Goal: Task Accomplishment & Management: Use online tool/utility

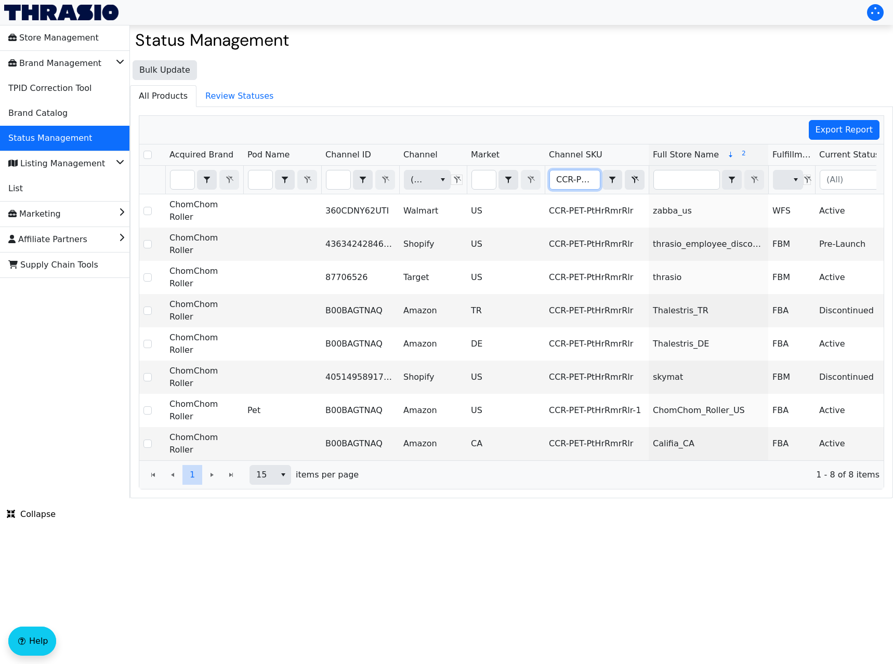
type input "CCR-PET-PtHrRmrRlr-1"
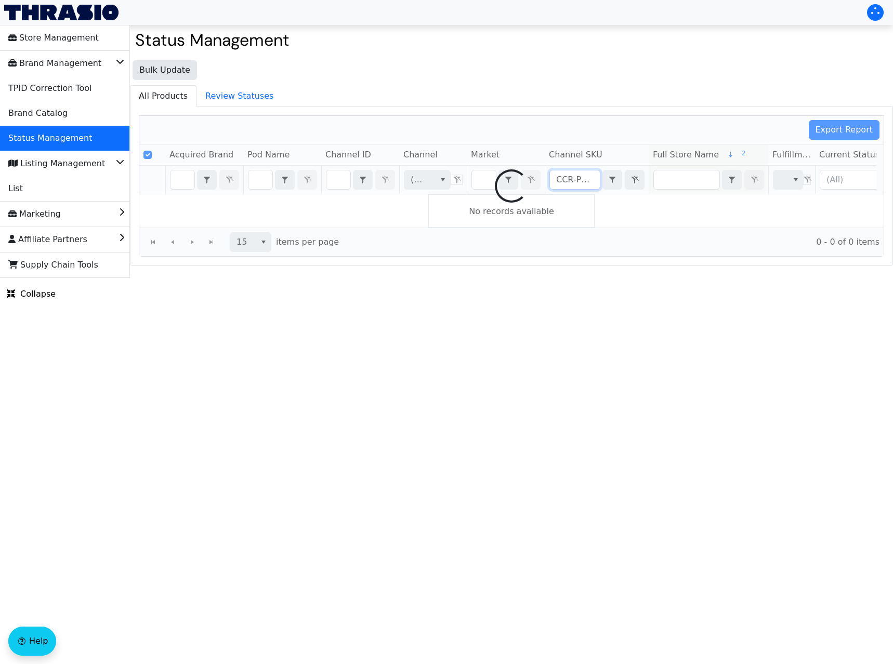
scroll to position [0, 46]
checkbox input "false"
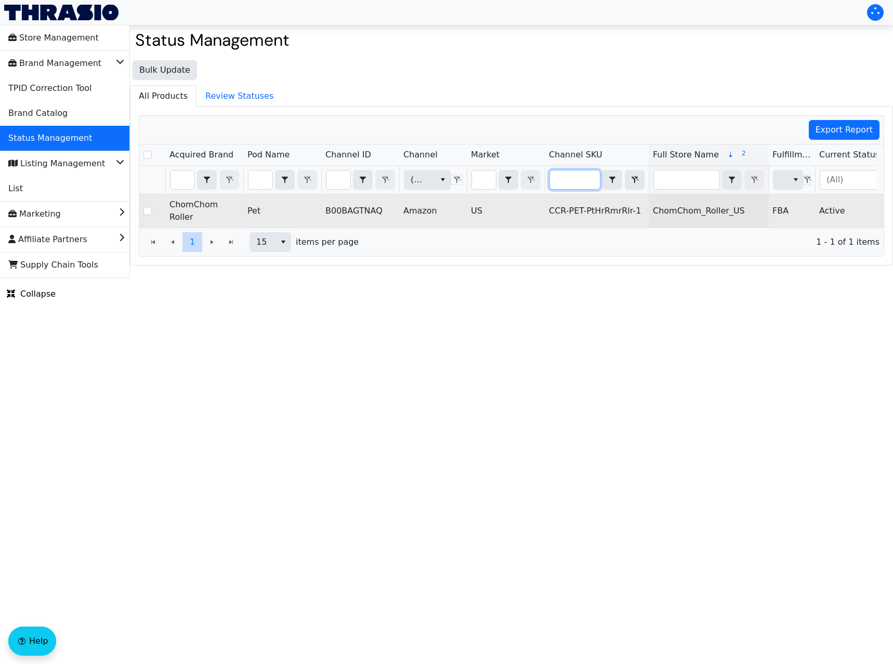
scroll to position [0, 204]
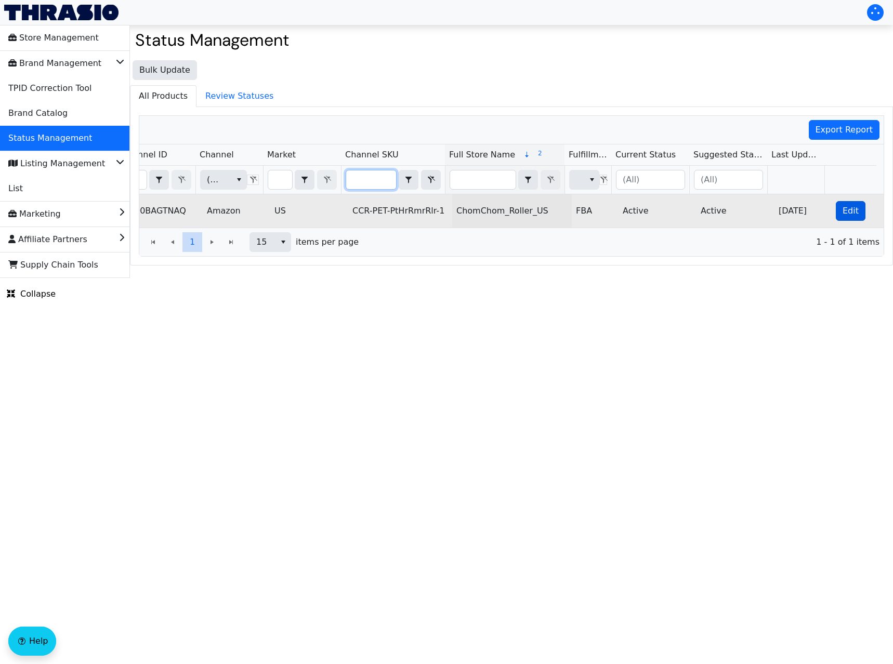
type input "CCR-PET-PtHrRmrRlr-1"
click at [838, 216] on button "Edit" at bounding box center [851, 211] width 30 height 20
checkbox input "true"
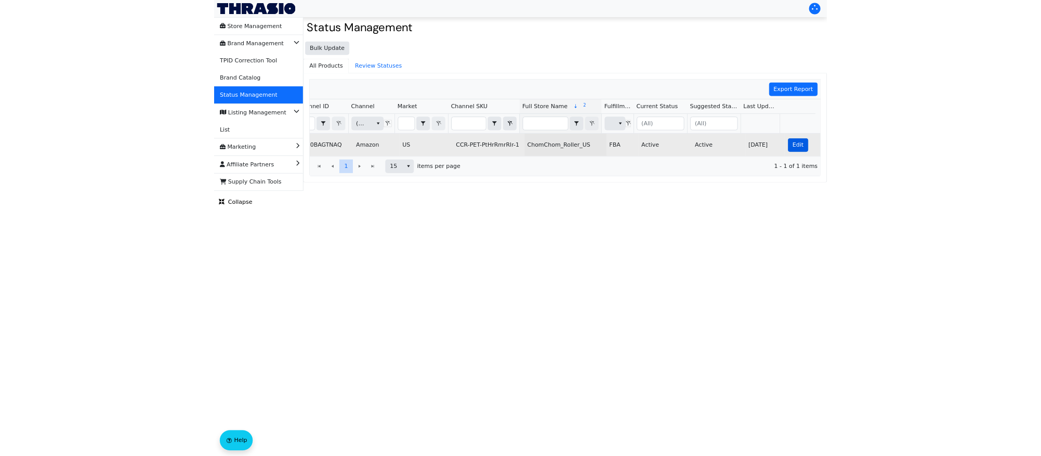
scroll to position [0, 0]
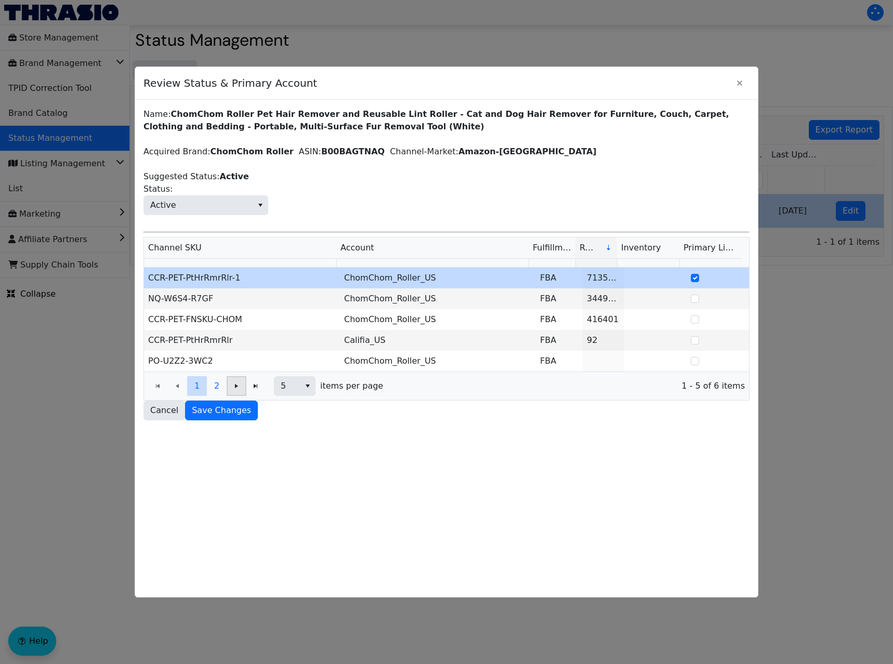
click at [240, 389] on icon "Page 1 of 2" at bounding box center [236, 386] width 12 height 8
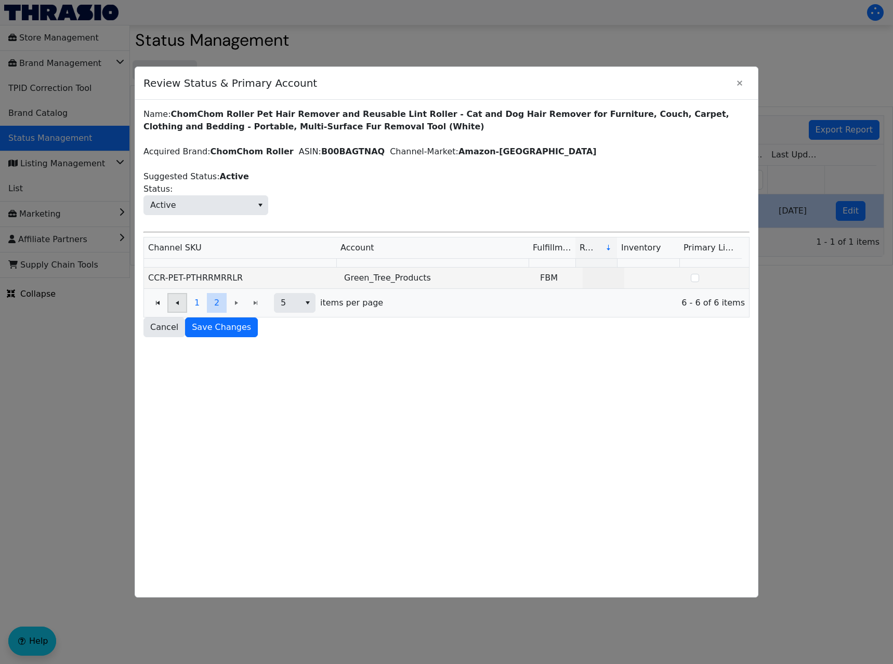
click at [181, 302] on icon "Page 2 of 2" at bounding box center [177, 303] width 12 height 8
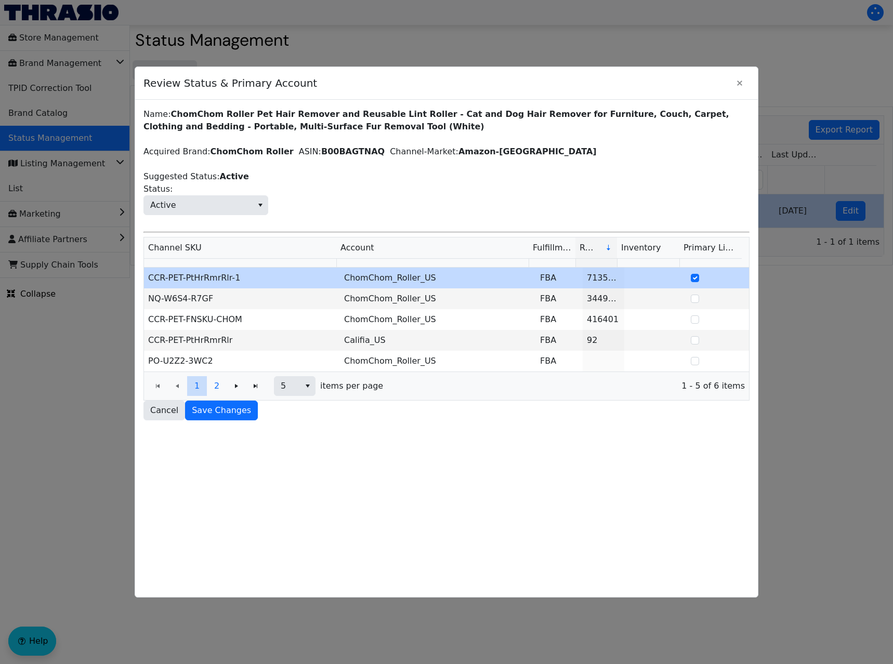
click at [764, 58] on div at bounding box center [446, 332] width 893 height 664
click at [733, 84] on button "Close" at bounding box center [740, 83] width 20 height 20
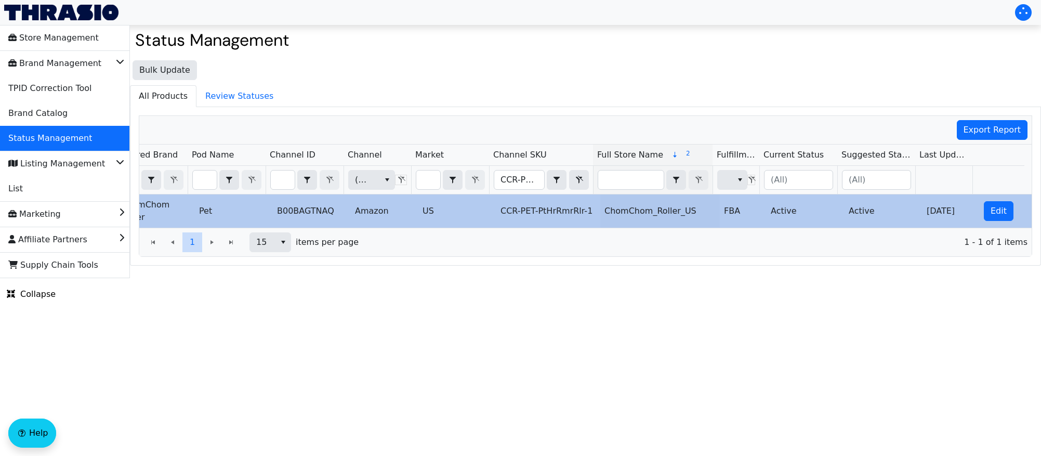
scroll to position [0, 56]
click at [511, 181] on input "CCR-PET-PtHrRmrRlr-1" at bounding box center [519, 180] width 50 height 19
type input "SRMPqueen"
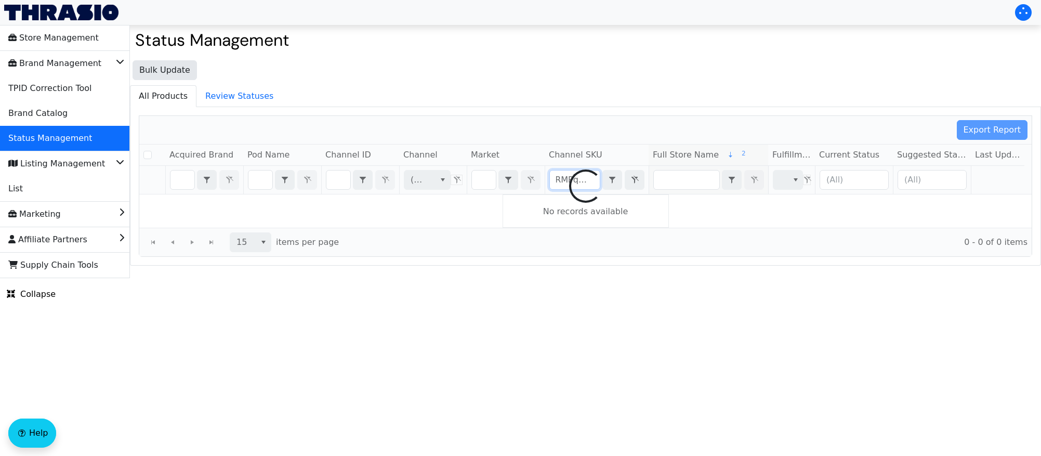
checkbox input "false"
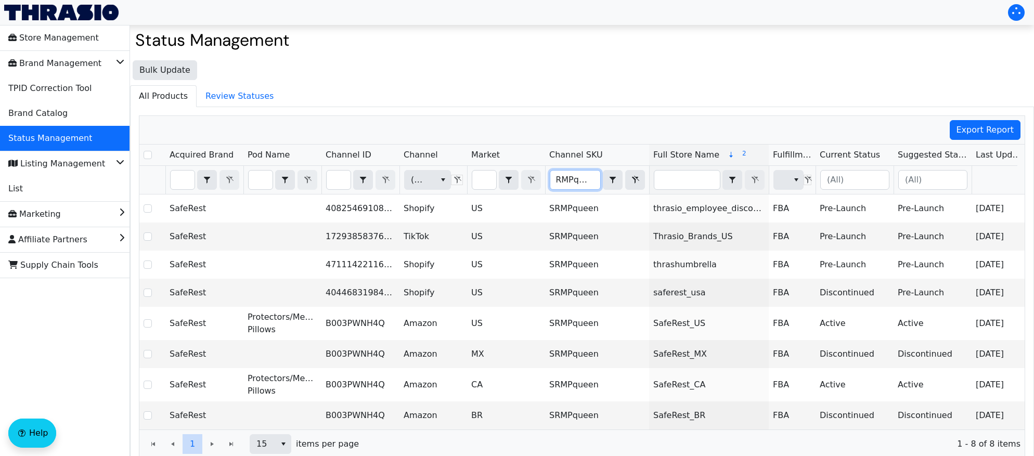
click at [580, 180] on input "SRMPqueen" at bounding box center [575, 180] width 50 height 19
checkbox input "true"
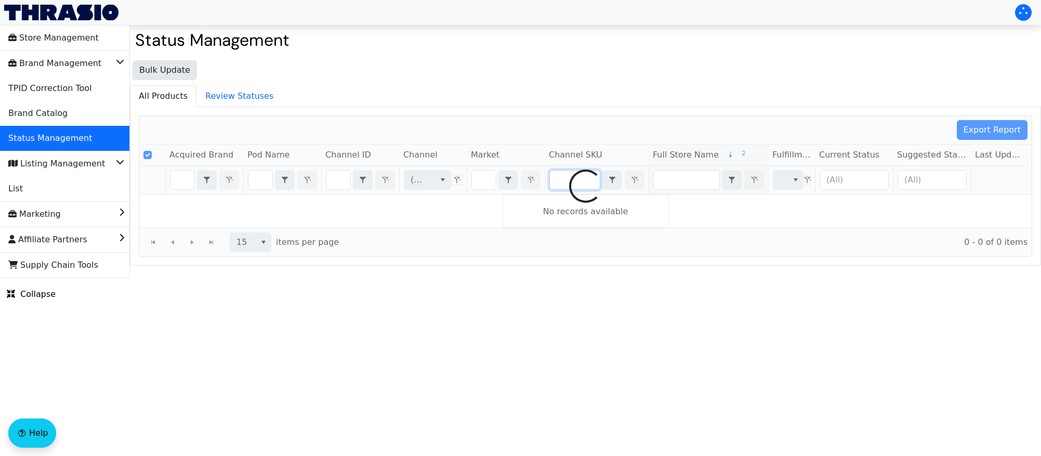
click at [336, 181] on div at bounding box center [585, 186] width 893 height 140
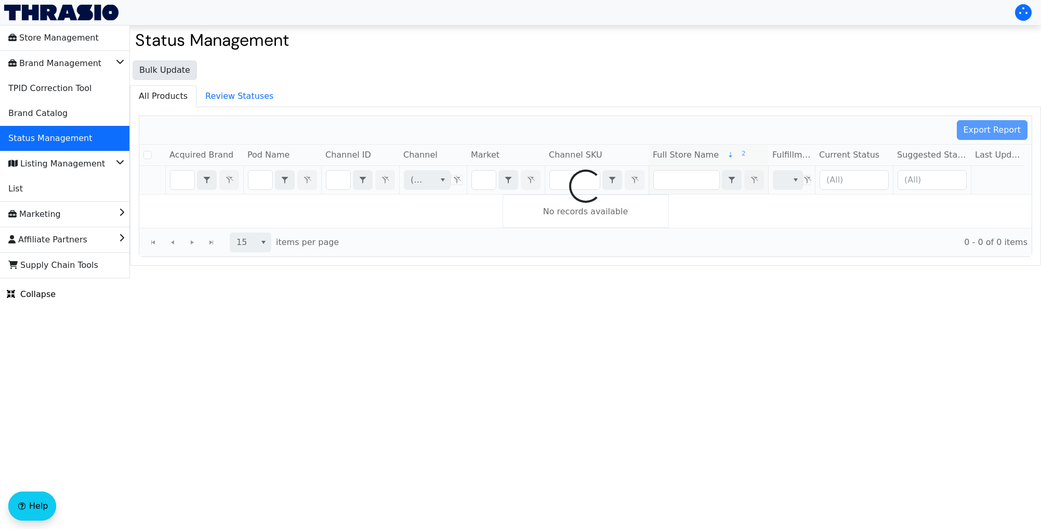
checkbox input "false"
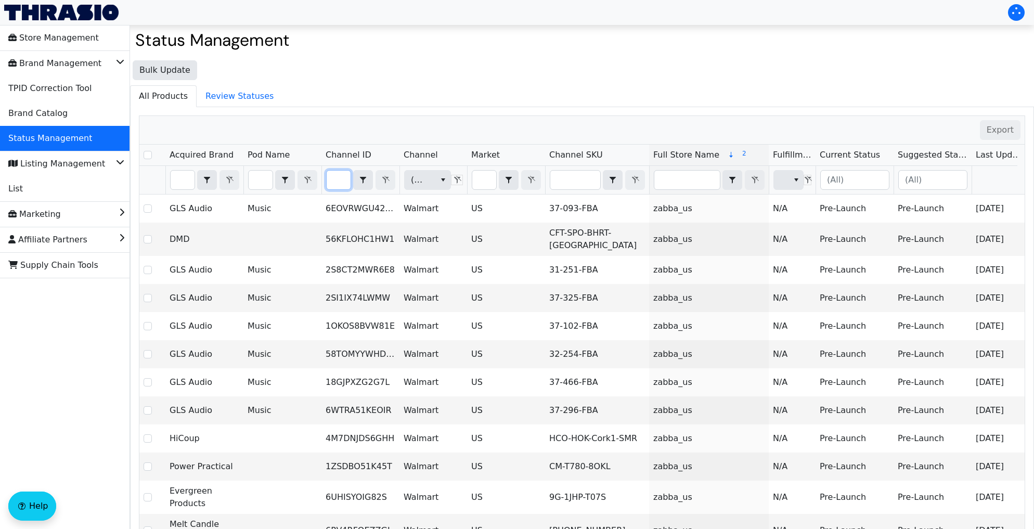
click at [338, 177] on input "Filter" at bounding box center [339, 180] width 24 height 19
type input "B003PWNH4Q"
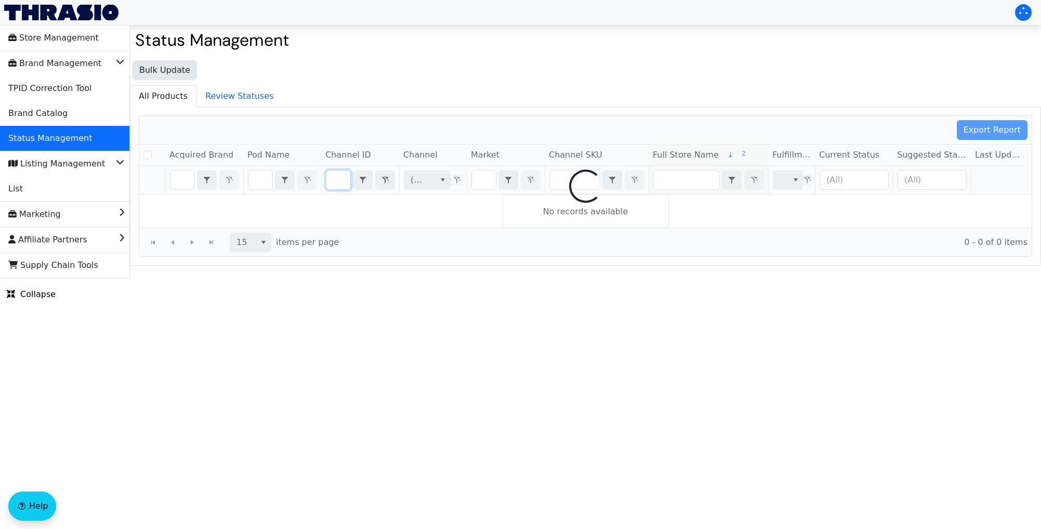
checkbox input "false"
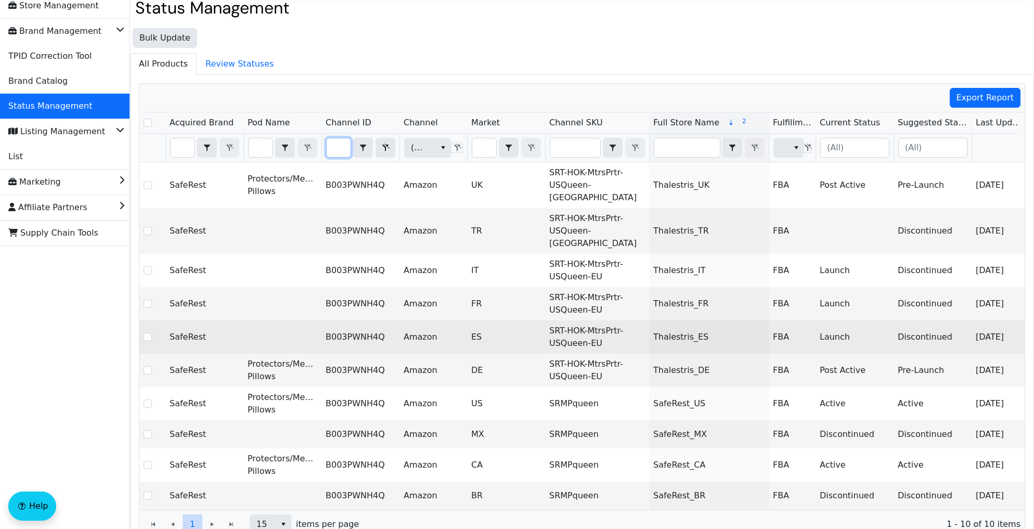
scroll to position [60, 0]
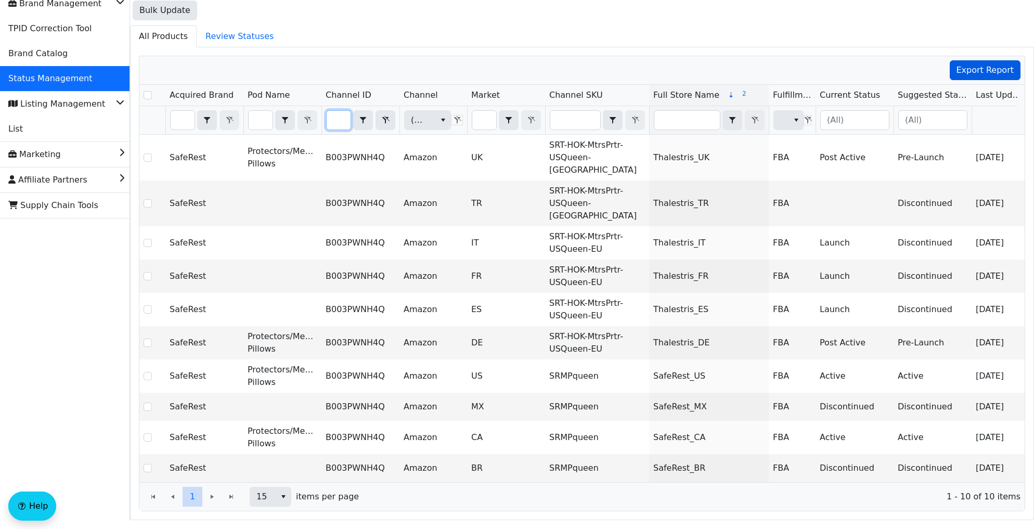
type input "B003PWNH4Q"
click at [893, 70] on span "Export Report" at bounding box center [985, 70] width 58 height 12
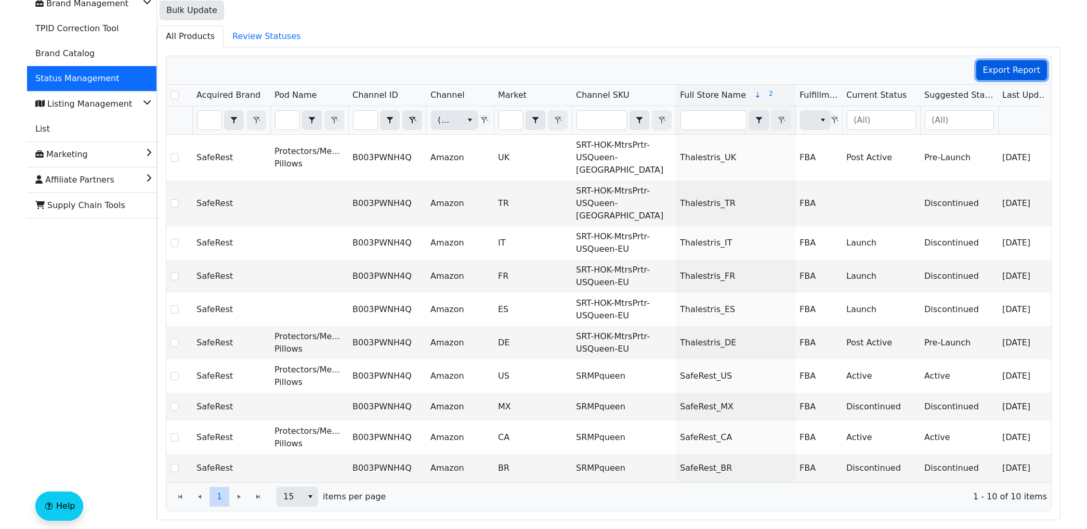
scroll to position [0, 0]
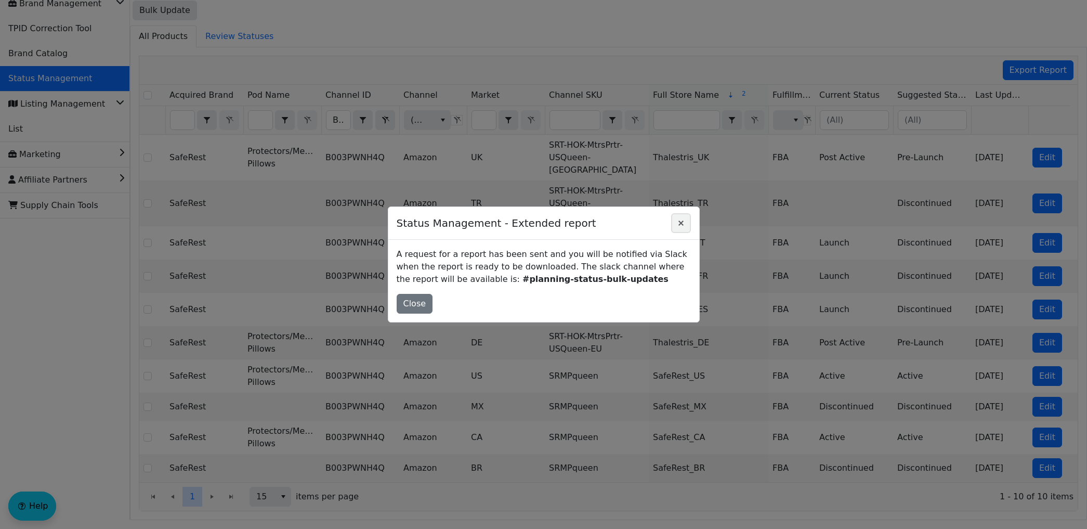
click at [681, 220] on icon "Close" at bounding box center [681, 223] width 12 height 8
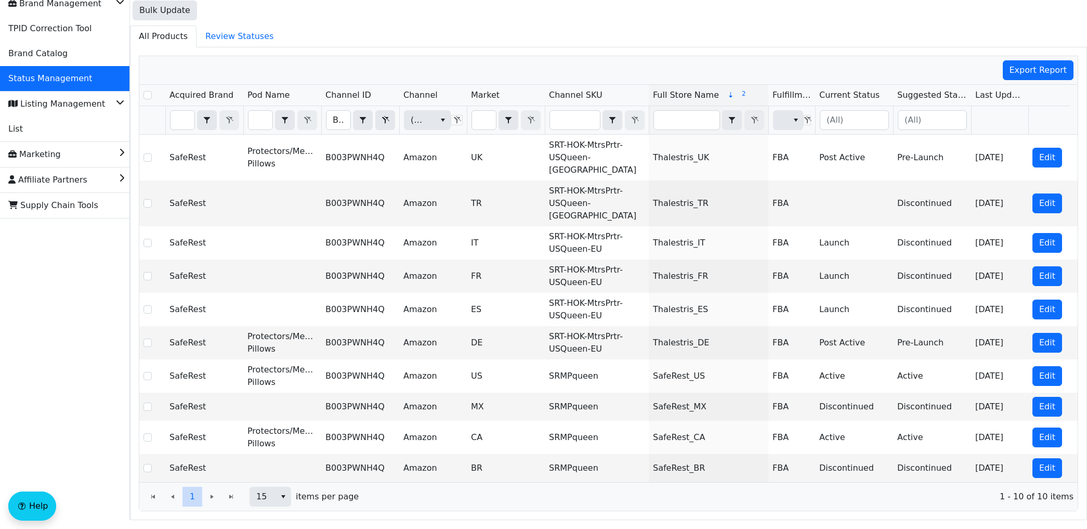
click at [84, 320] on div "Store Management Brand Management TPID Correction Tool Brand Catalog Status Man…" at bounding box center [65, 242] width 130 height 555
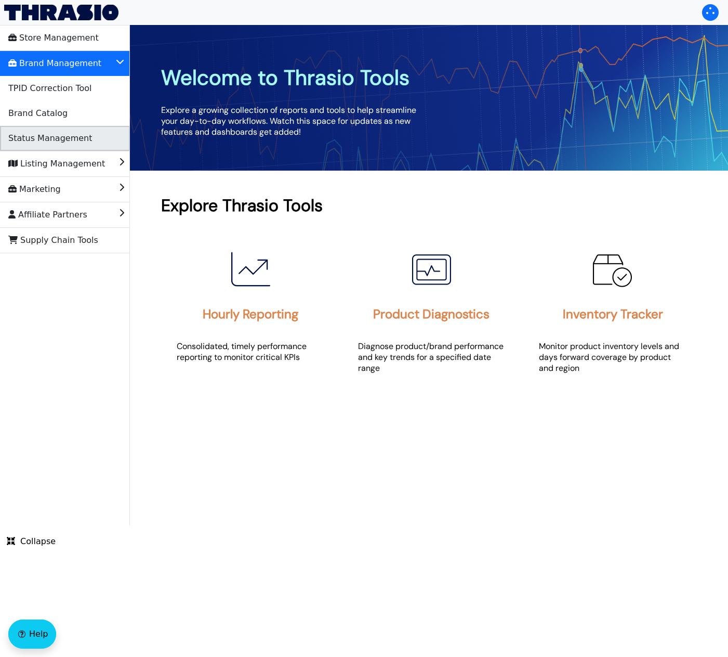
click at [85, 129] on li "Status Management" at bounding box center [65, 138] width 130 height 25
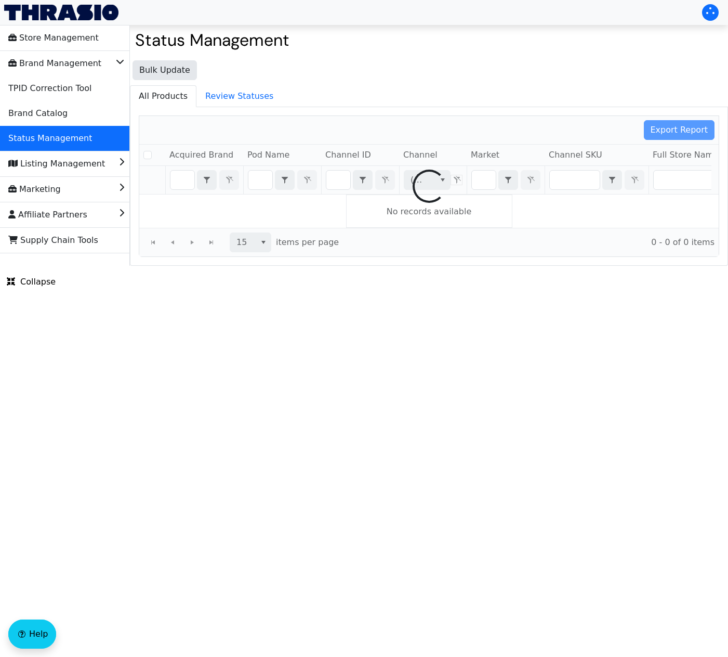
checkbox input "false"
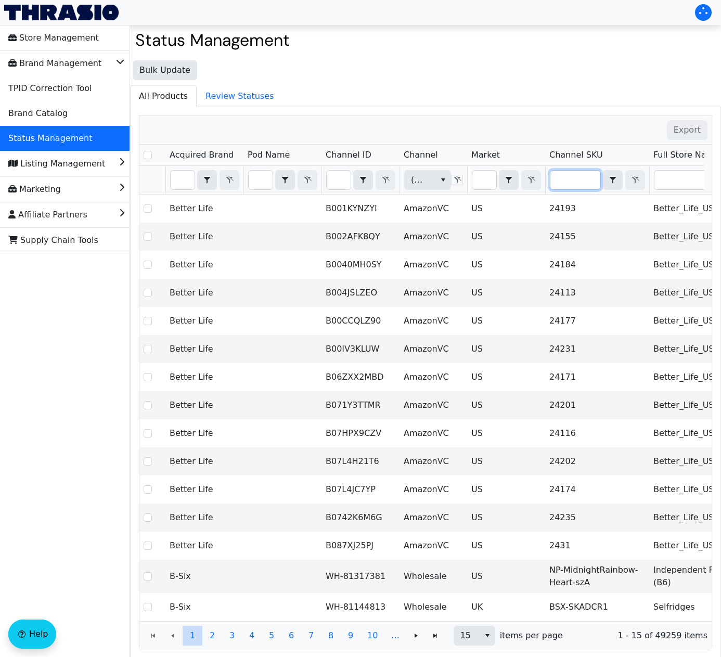
click at [567, 185] on input "Filter" at bounding box center [575, 180] width 50 height 19
type input "BSX-CSJ-StickBra34C-Caramel"
checkbox input "true"
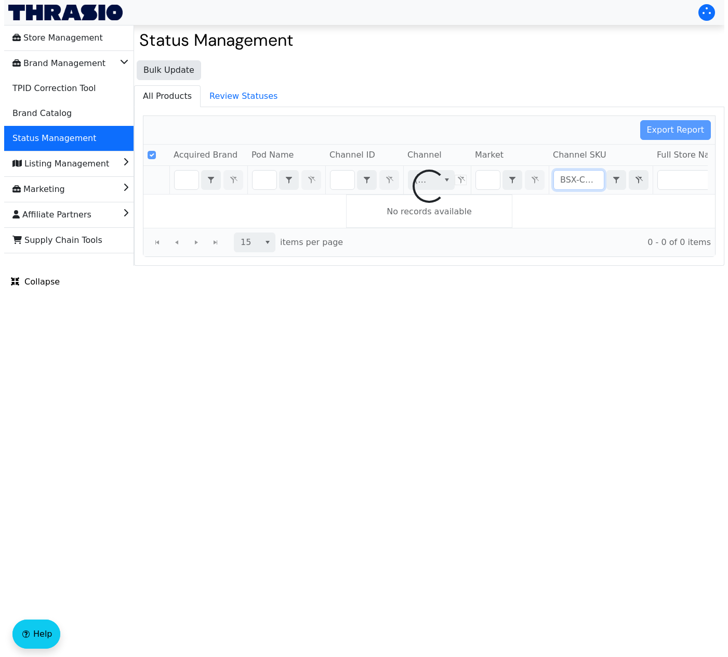
scroll to position [0, 71]
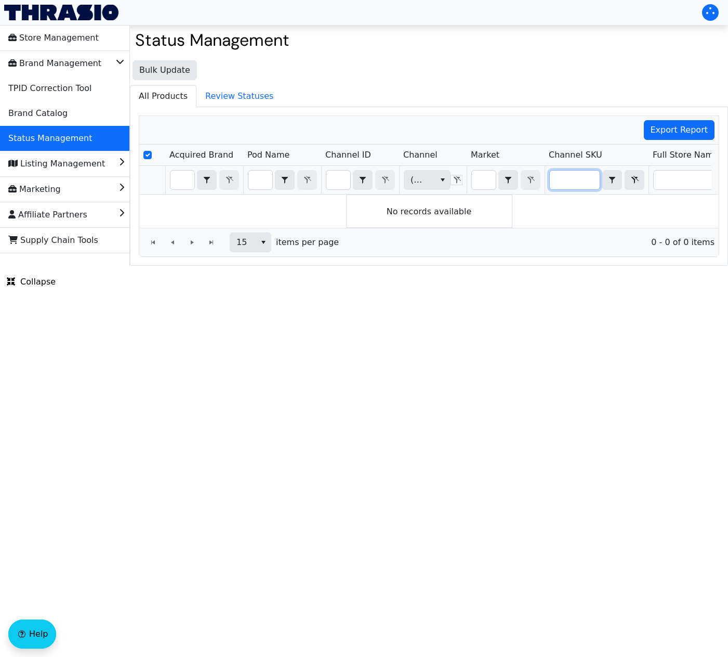
click at [567, 185] on input "BSX-CSJ-StickBra34C-Caramel" at bounding box center [575, 180] width 50 height 19
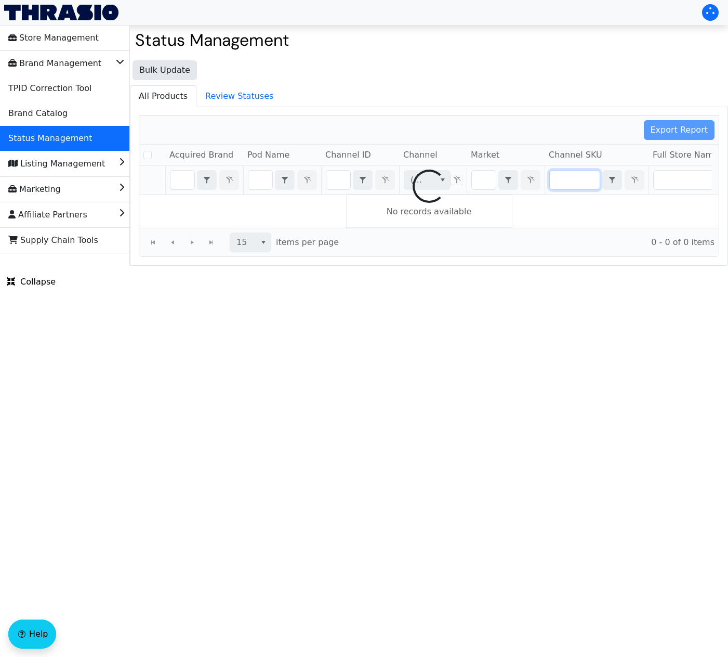
checkbox input "false"
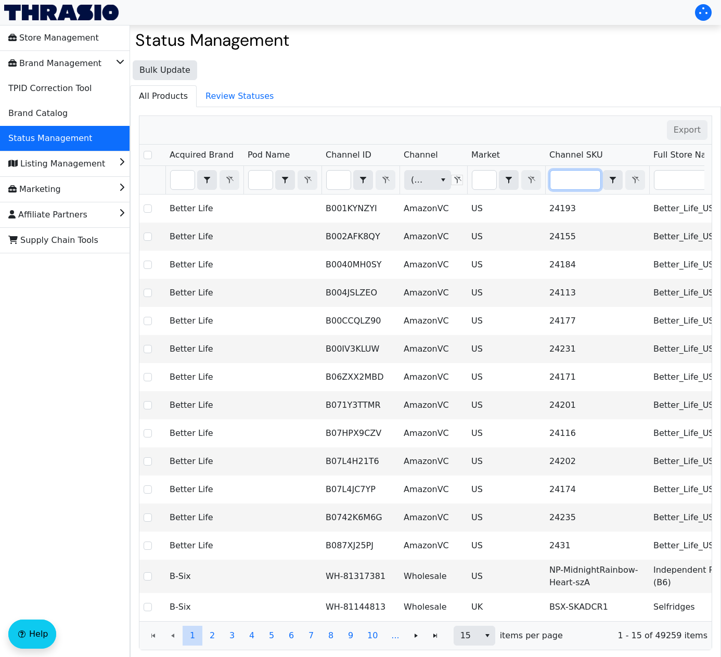
click at [575, 181] on input "Filter" at bounding box center [575, 180] width 50 height 19
type input "B01N1EOXXM"
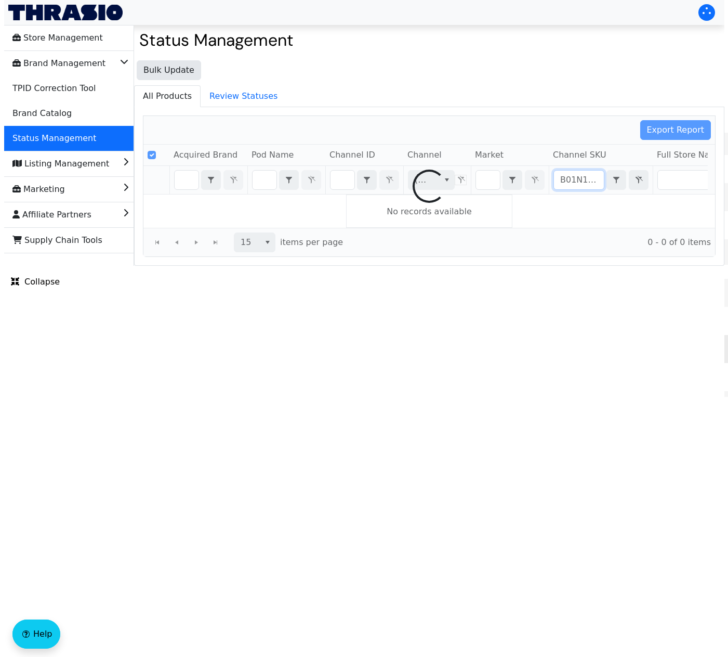
scroll to position [0, 14]
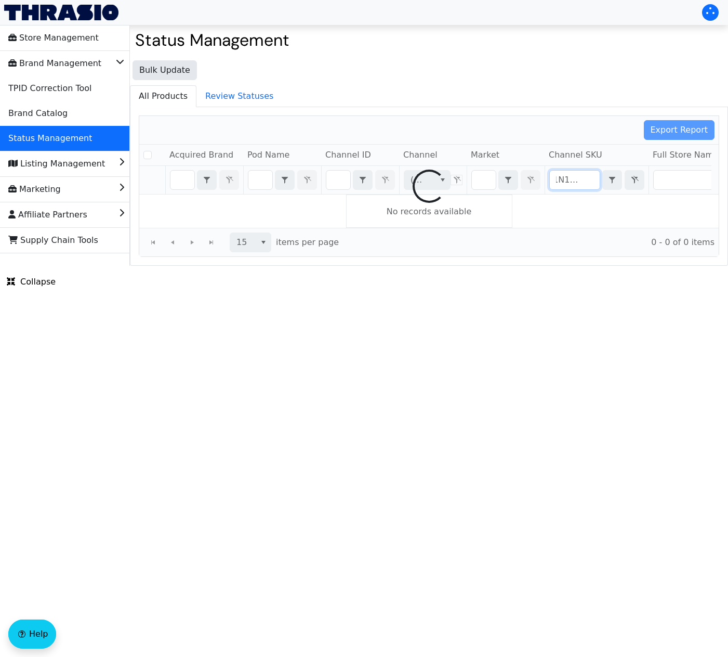
checkbox input "false"
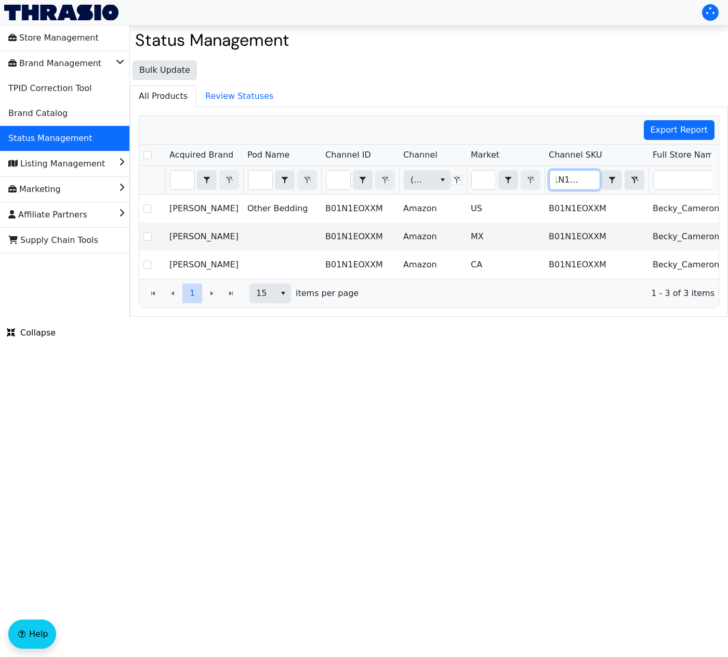
click at [575, 181] on input "B01N1EOXXM" at bounding box center [575, 180] width 50 height 19
type input "B01N1EOXXM"
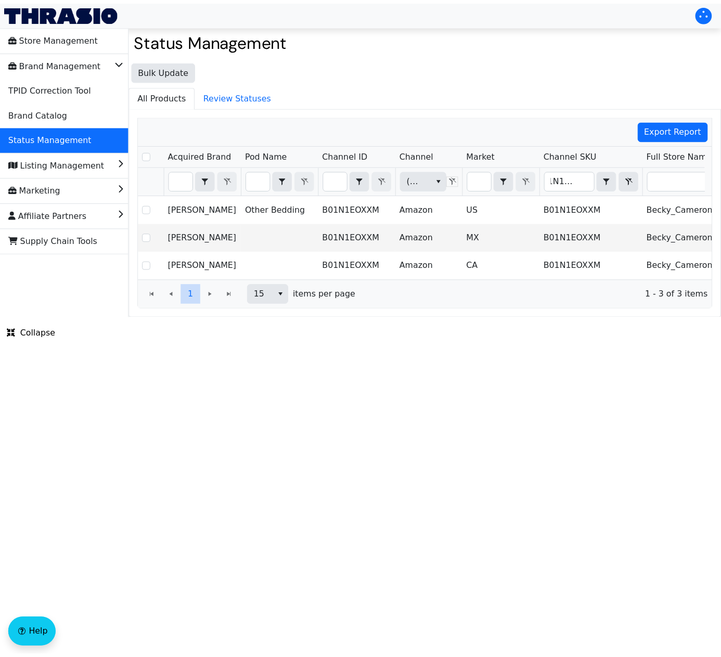
scroll to position [0, 0]
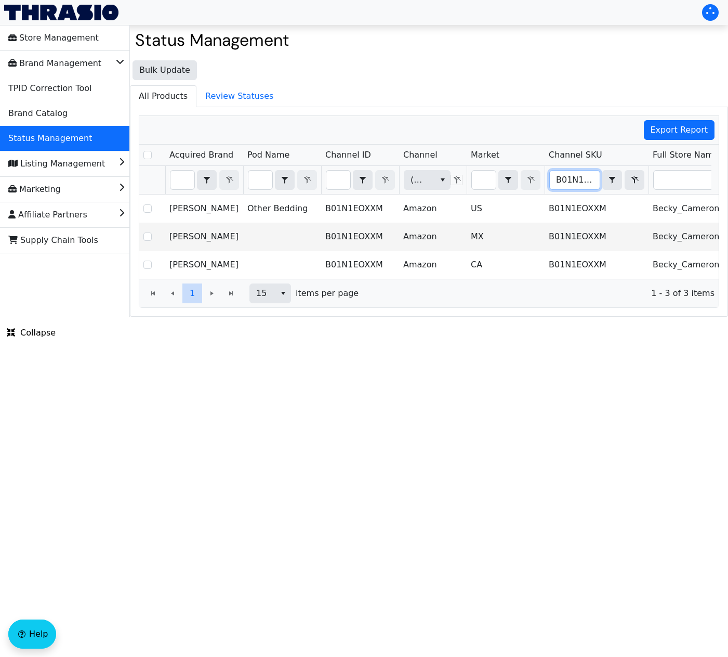
click at [583, 177] on input "B01N1EOXXM" at bounding box center [575, 180] width 50 height 19
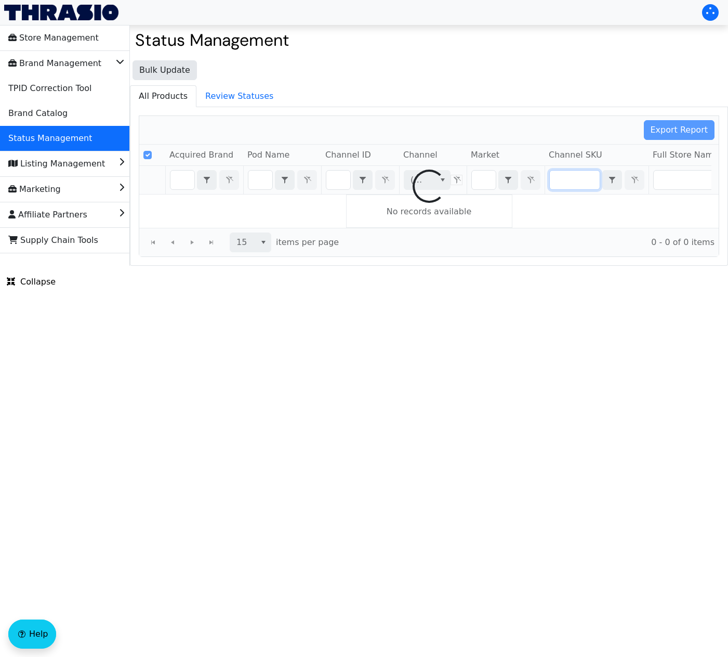
checkbox input "false"
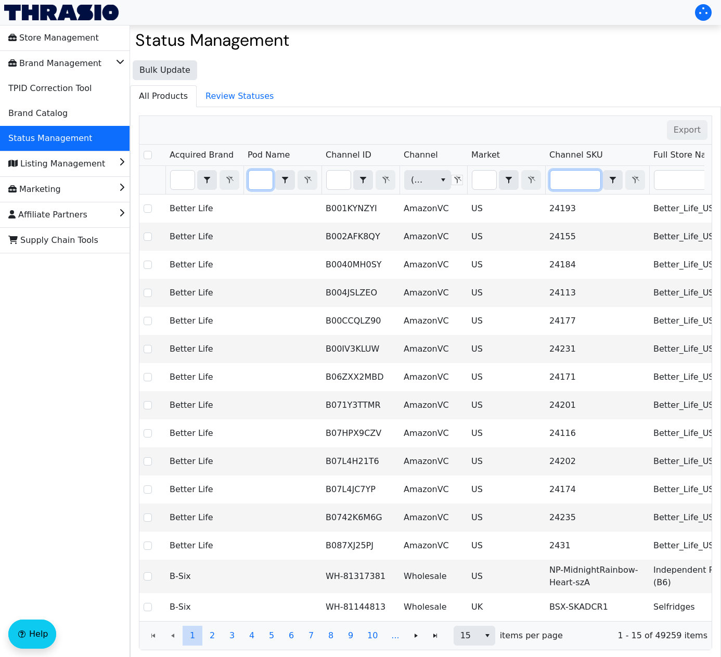
click at [265, 176] on input "Filter" at bounding box center [261, 180] width 24 height 19
click at [334, 180] on input "Filter" at bounding box center [339, 180] width 24 height 19
type input "B01N1EOXXM"
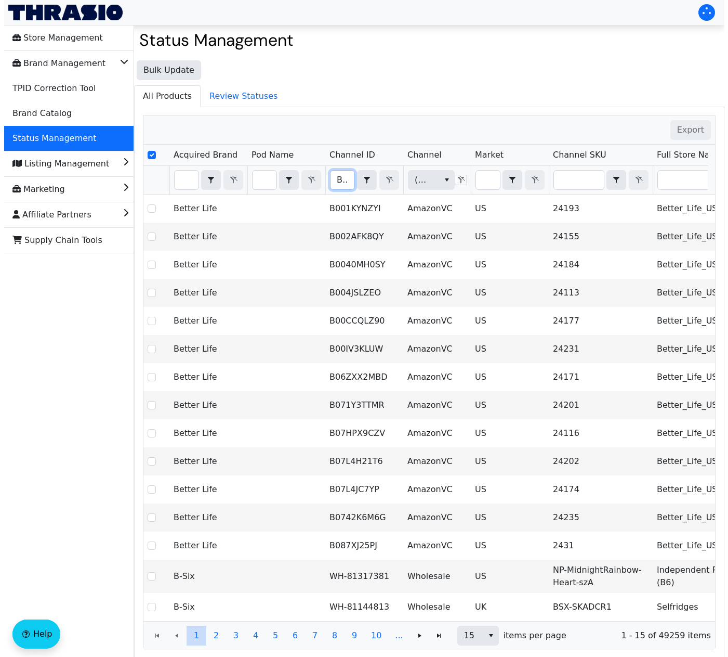
scroll to position [0, 40]
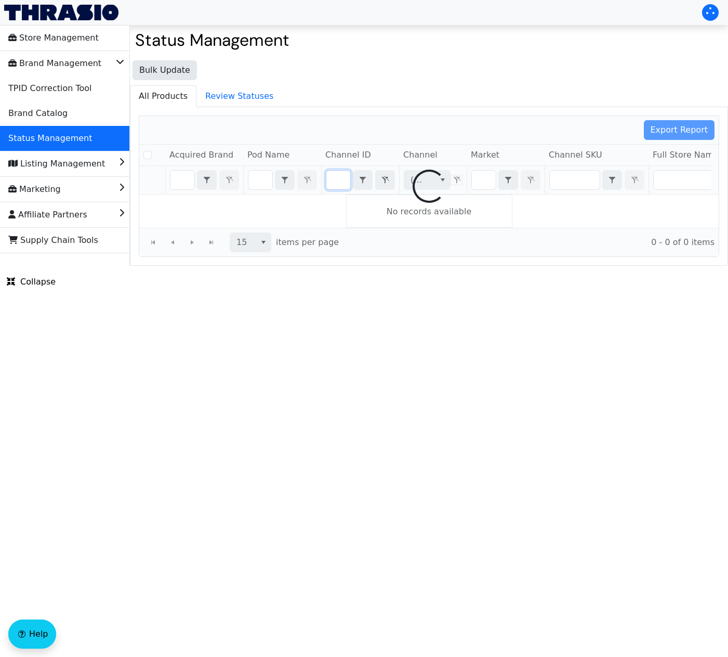
checkbox input "false"
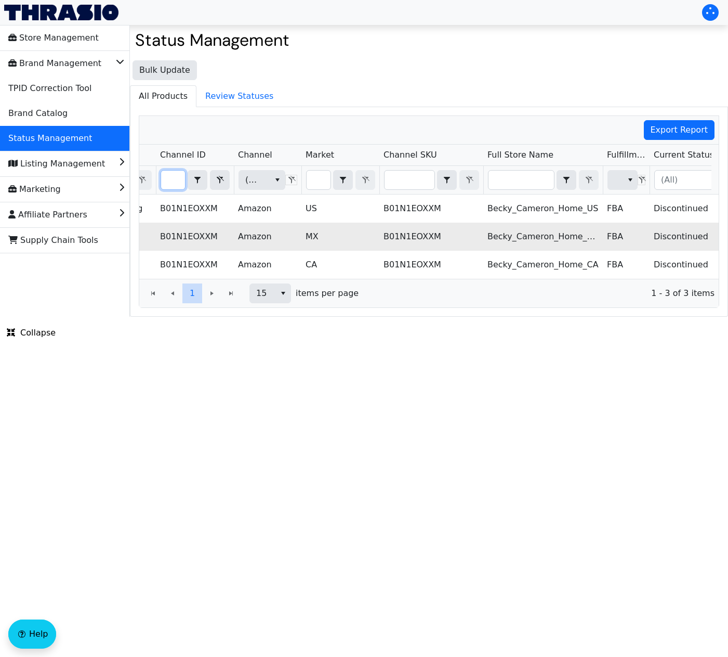
scroll to position [0, 0]
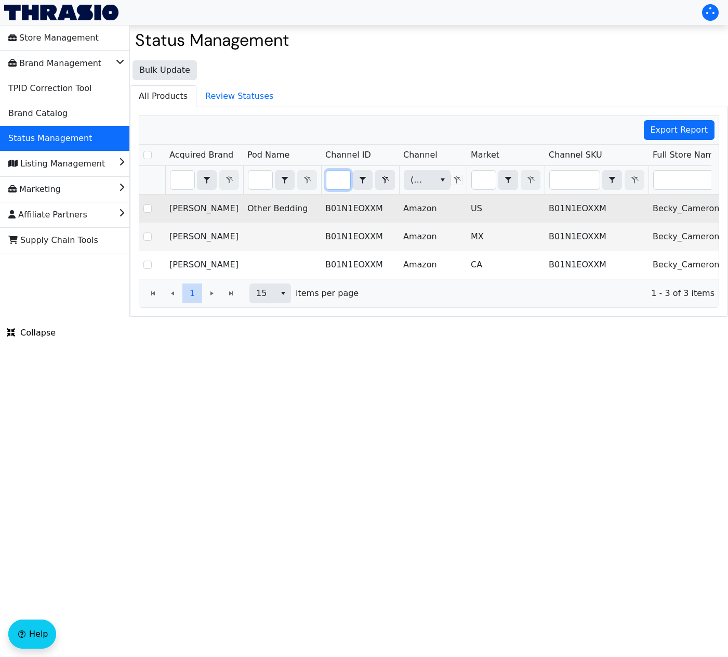
type input "B01N1EOXXM"
click at [470, 221] on td "US" at bounding box center [506, 208] width 78 height 28
drag, startPoint x: 571, startPoint y: 209, endPoint x: 625, endPoint y: 209, distance: 54.1
click at [610, 209] on td "B01N1EOXXM" at bounding box center [597, 208] width 104 height 28
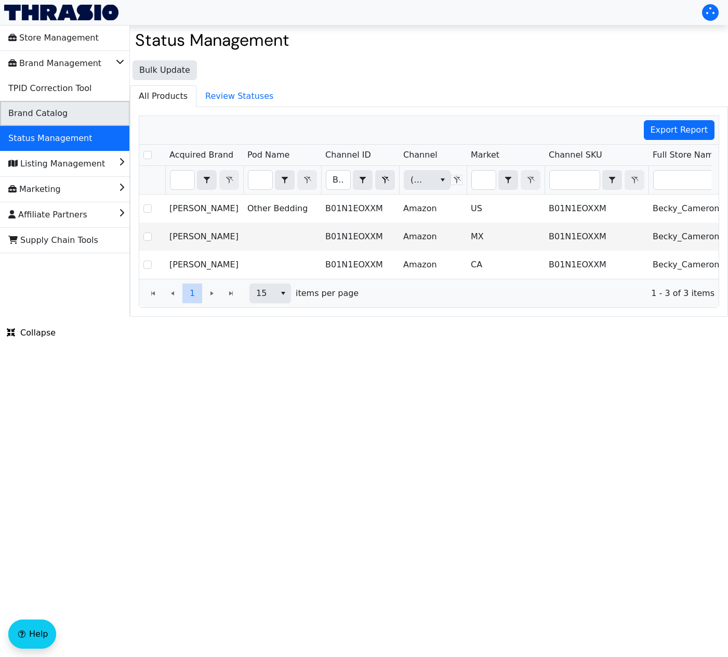
click at [81, 116] on li "Brand Catalog" at bounding box center [65, 113] width 130 height 25
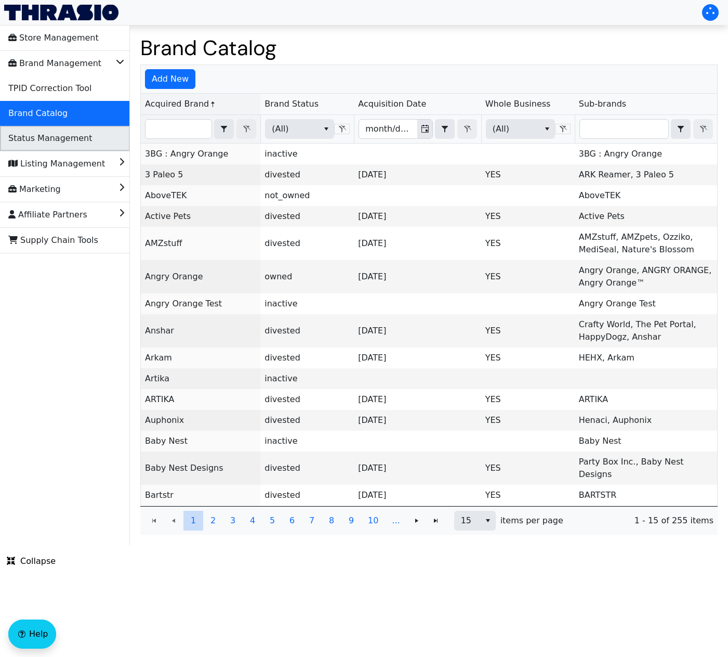
click at [77, 135] on span "Status Management" at bounding box center [50, 138] width 84 height 17
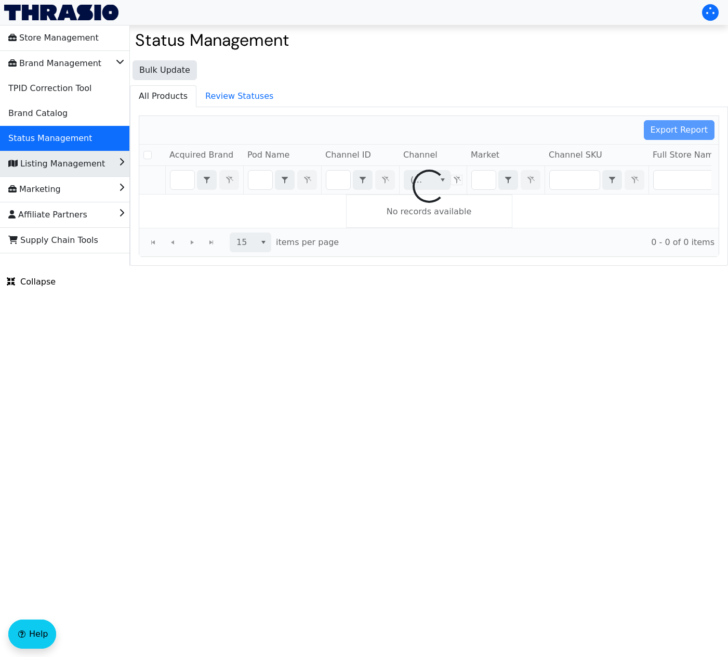
checkbox input "false"
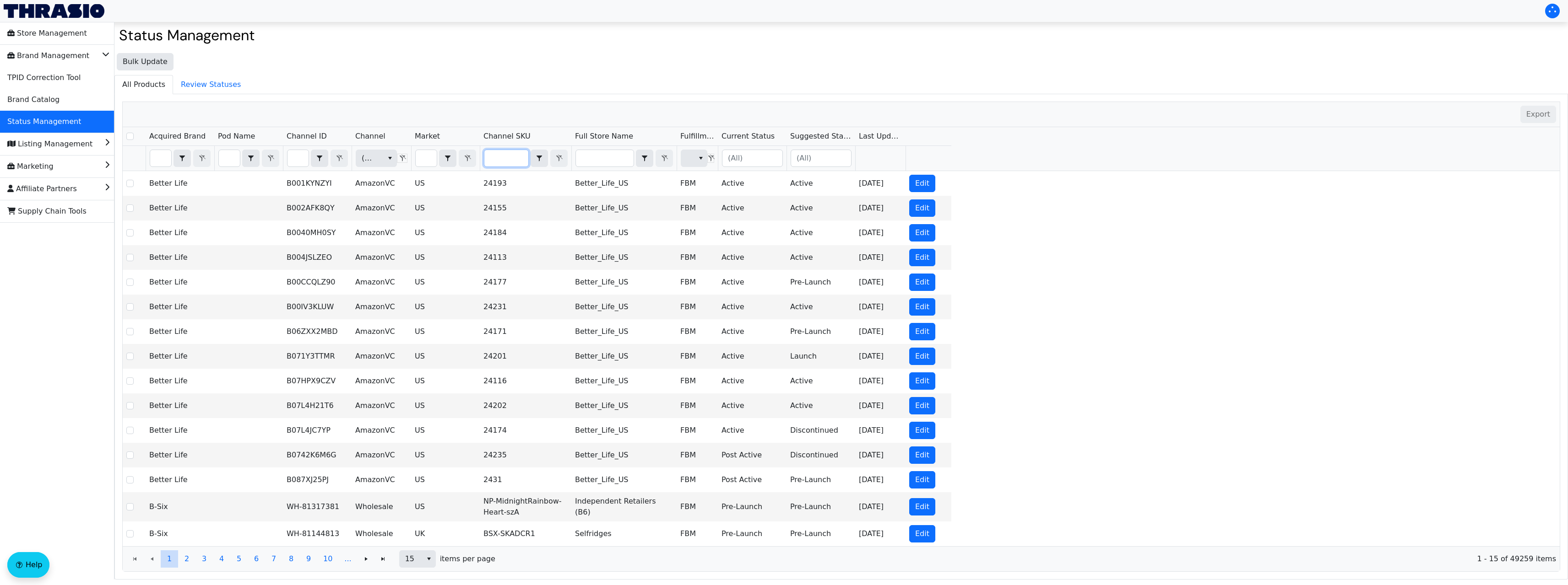
click at [517, 158] on input "Filter" at bounding box center [506, 158] width 44 height 17
click at [300, 151] on input "Filter" at bounding box center [298, 158] width 21 height 17
type input "B01N1EOXXM"
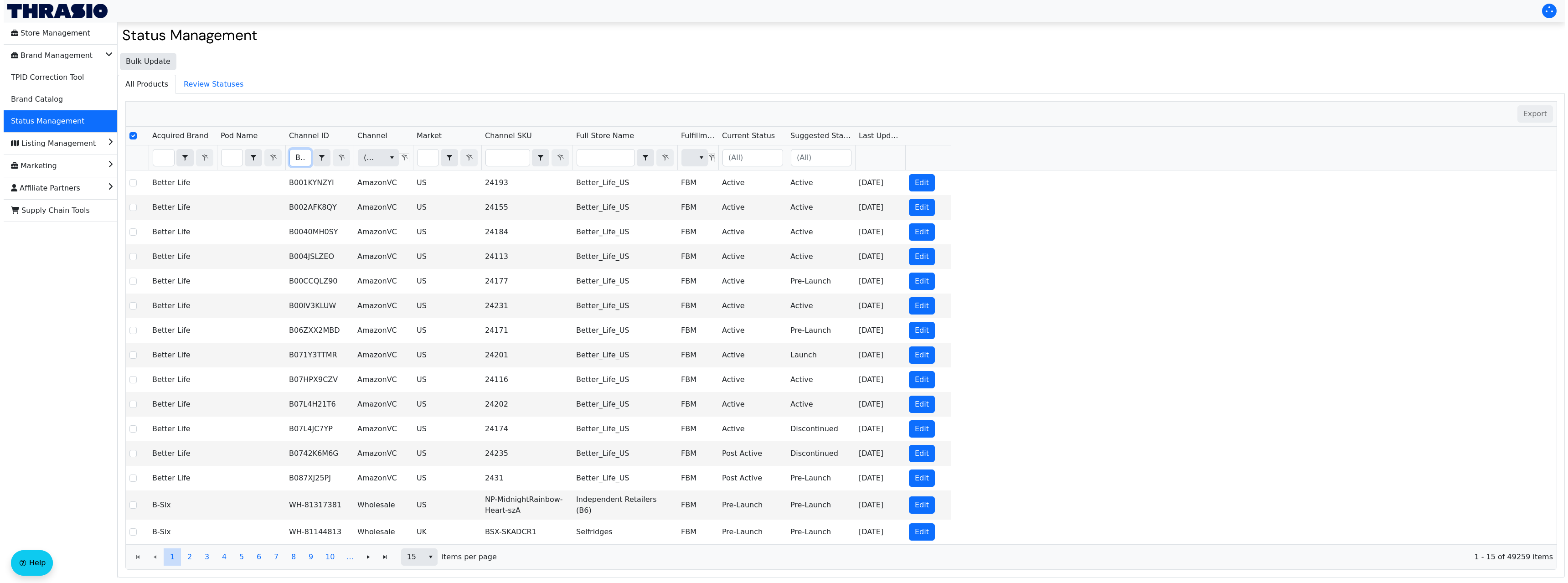
scroll to position [0, 35]
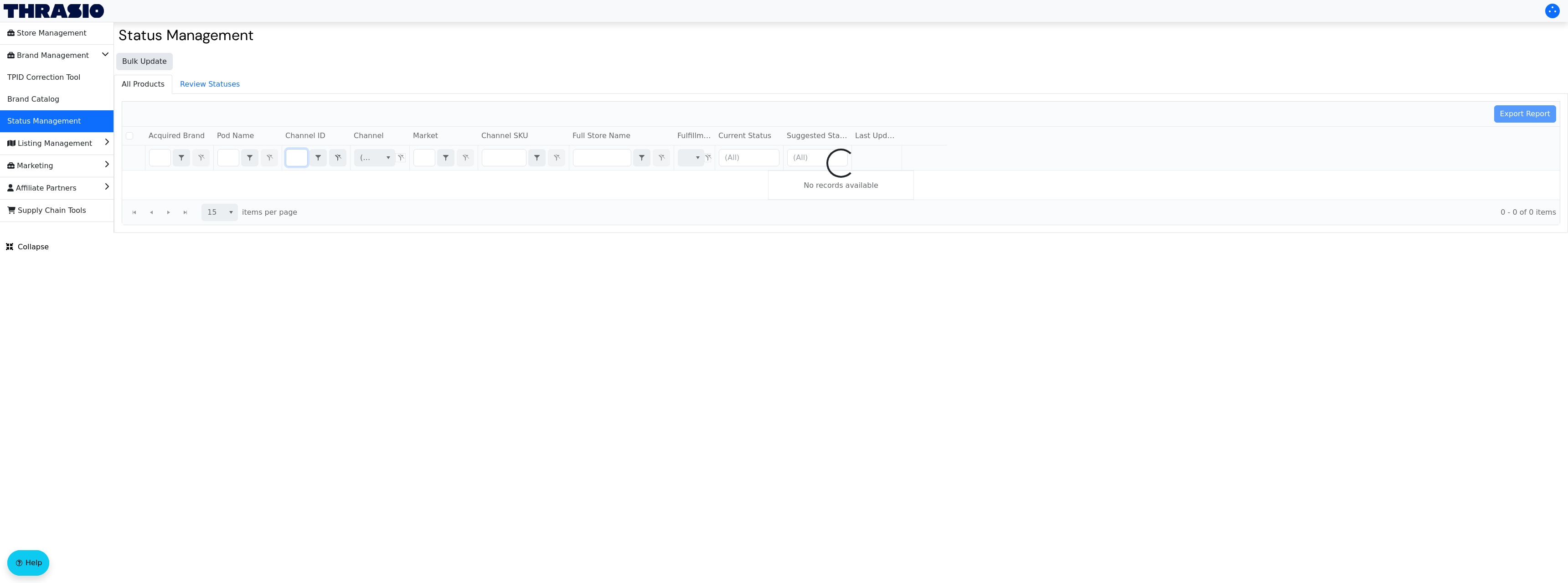
checkbox input "false"
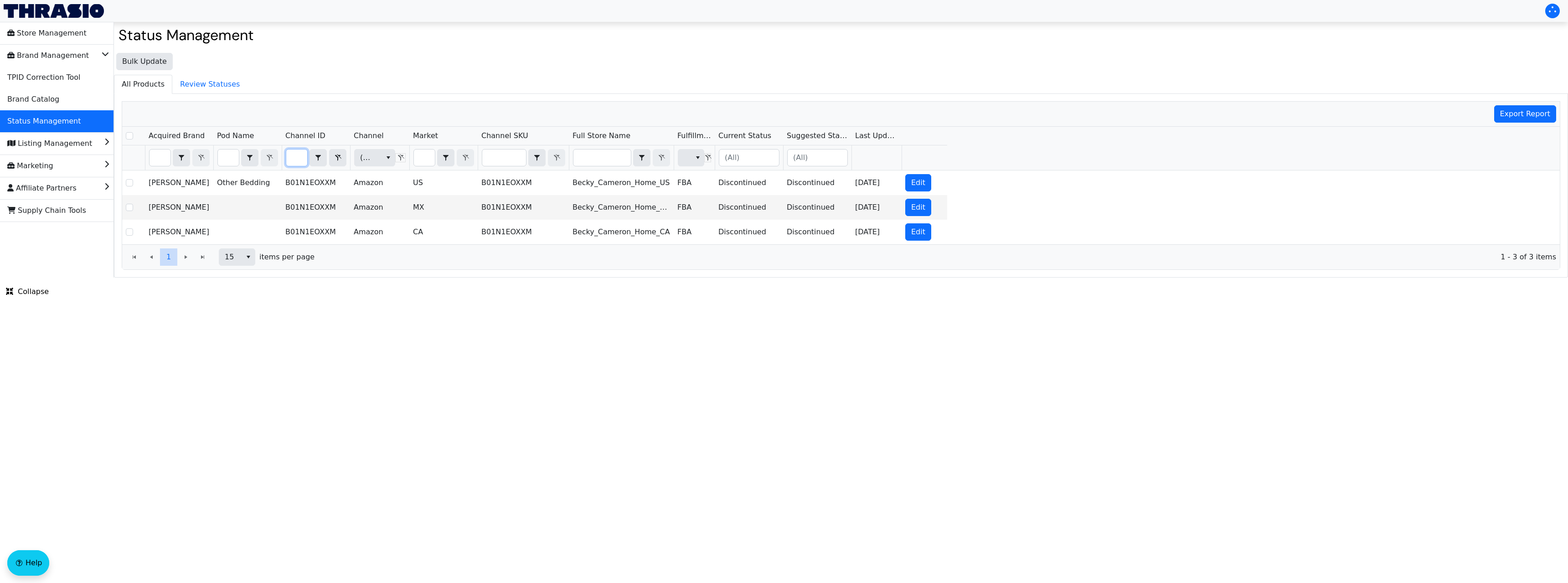
type input "B01N1EOXXM"
click at [504, 161] on input "Filter" at bounding box center [504, 158] width 44 height 17
type input "BKY-HOK-MPlshMtrsPad-F"
checkbox input "true"
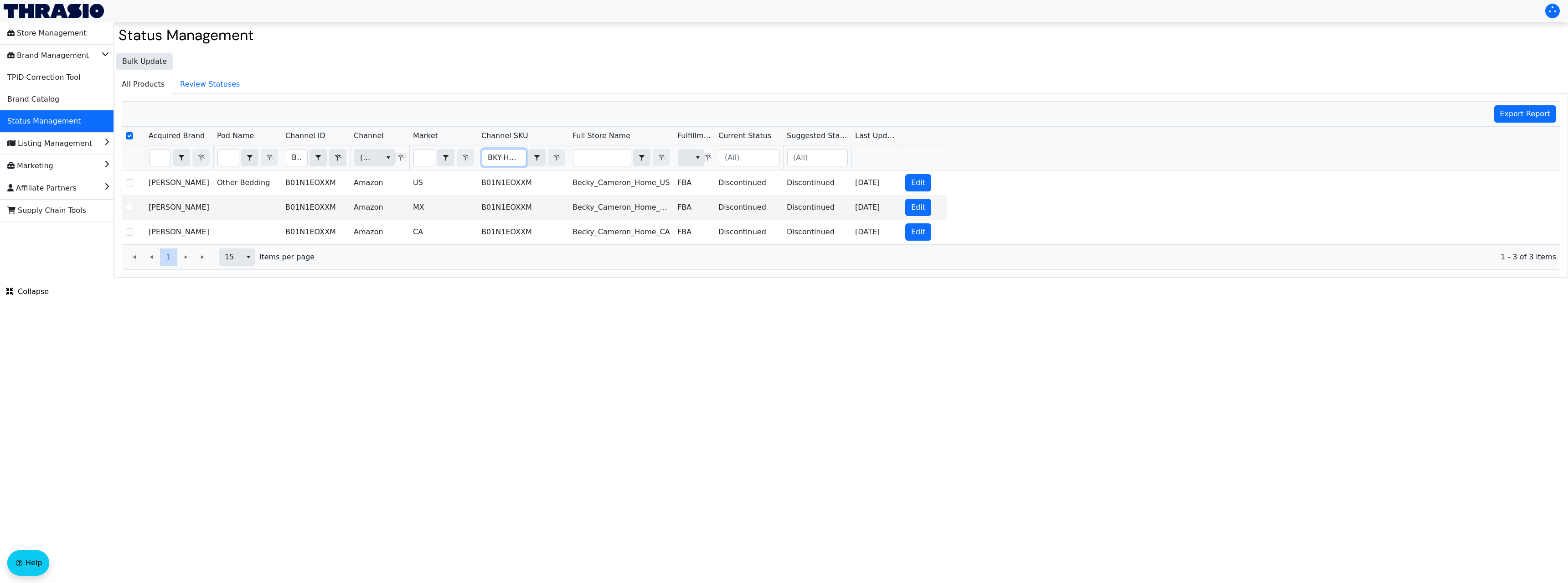
scroll to position [0, 53]
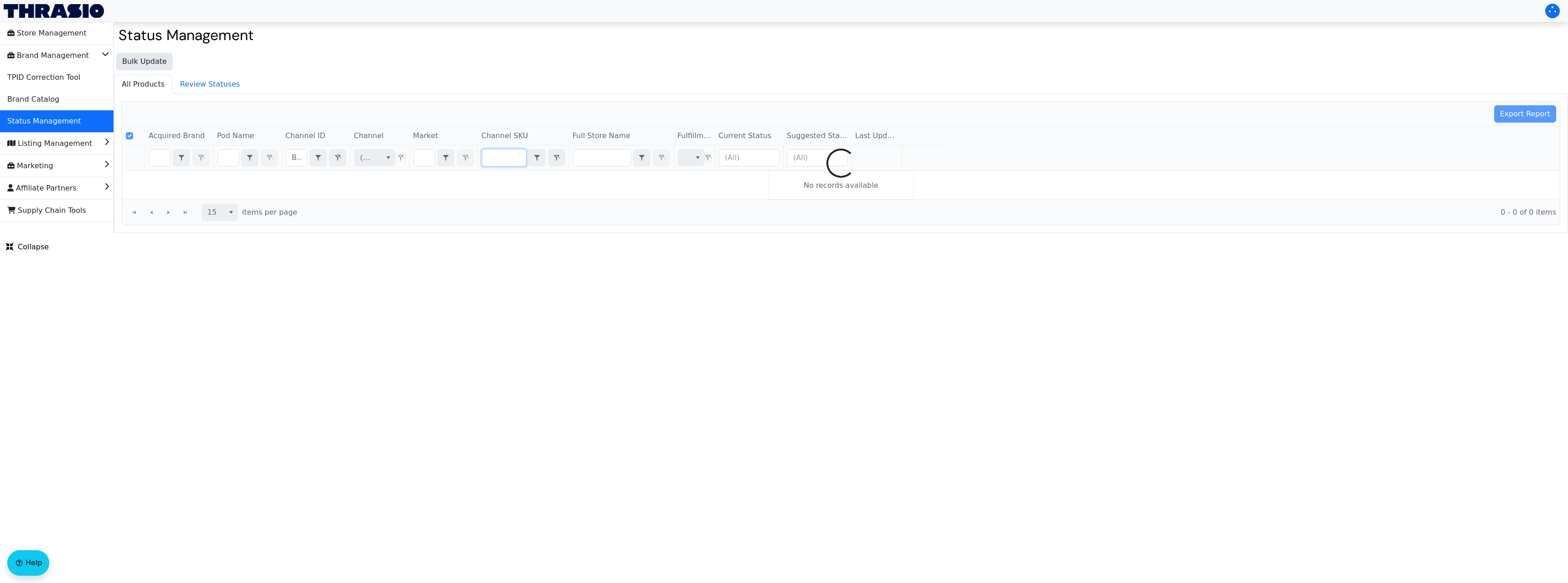
type input "BKY-HOK-MPlshMtrsPad-F"
click at [297, 157] on input "B01N1EOXXM" at bounding box center [297, 158] width 21 height 17
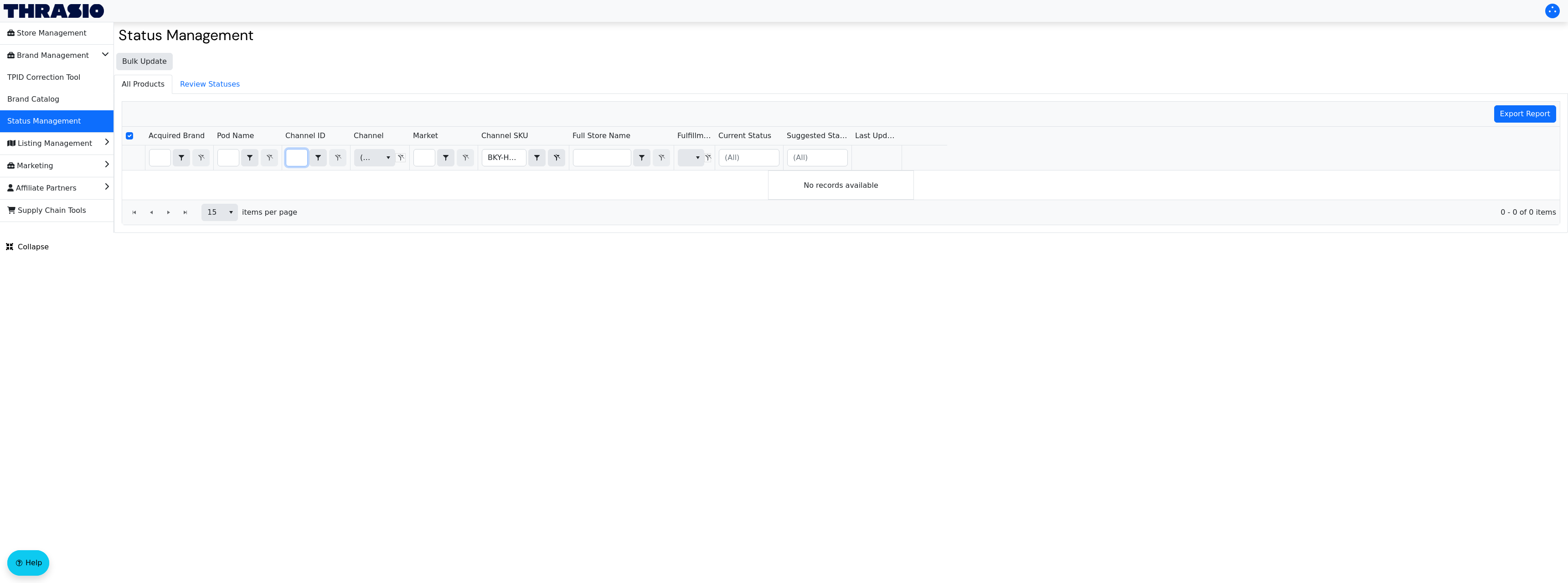
click at [425, 105] on div "Export Report" at bounding box center [841, 114] width 1437 height 25
click at [500, 119] on div "Export Report" at bounding box center [841, 114] width 1437 height 25
click at [508, 165] on input "BKY-HOK-MPlshMtrsPad-F" at bounding box center [504, 158] width 44 height 17
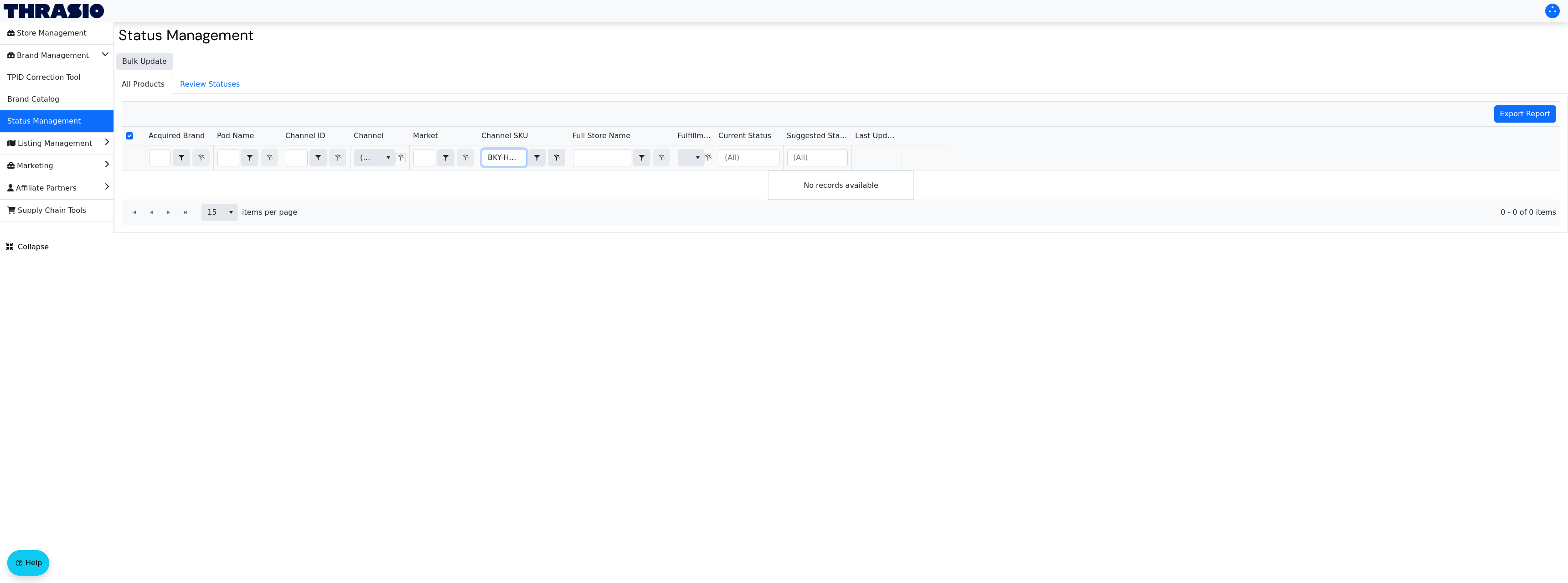
click at [508, 165] on input "BKY-HOK-MPlshMtrsPad-F" at bounding box center [504, 158] width 44 height 17
click at [132, 136] on input "Select Row" at bounding box center [130, 136] width 7 height 7
click at [131, 138] on input "Select Row" at bounding box center [130, 136] width 7 height 7
checkbox input "true"
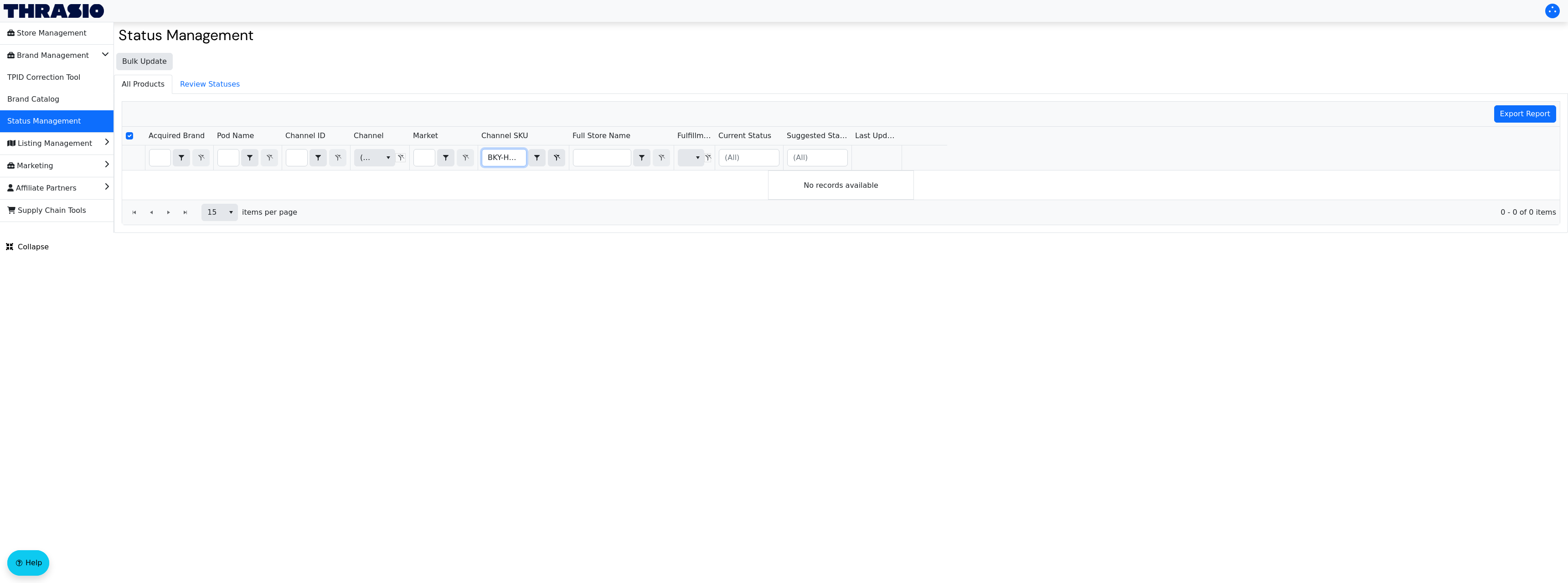
click at [509, 158] on input "BKY-HOK-MPlshMtrsPad-F" at bounding box center [504, 158] width 44 height 17
checkbox input "false"
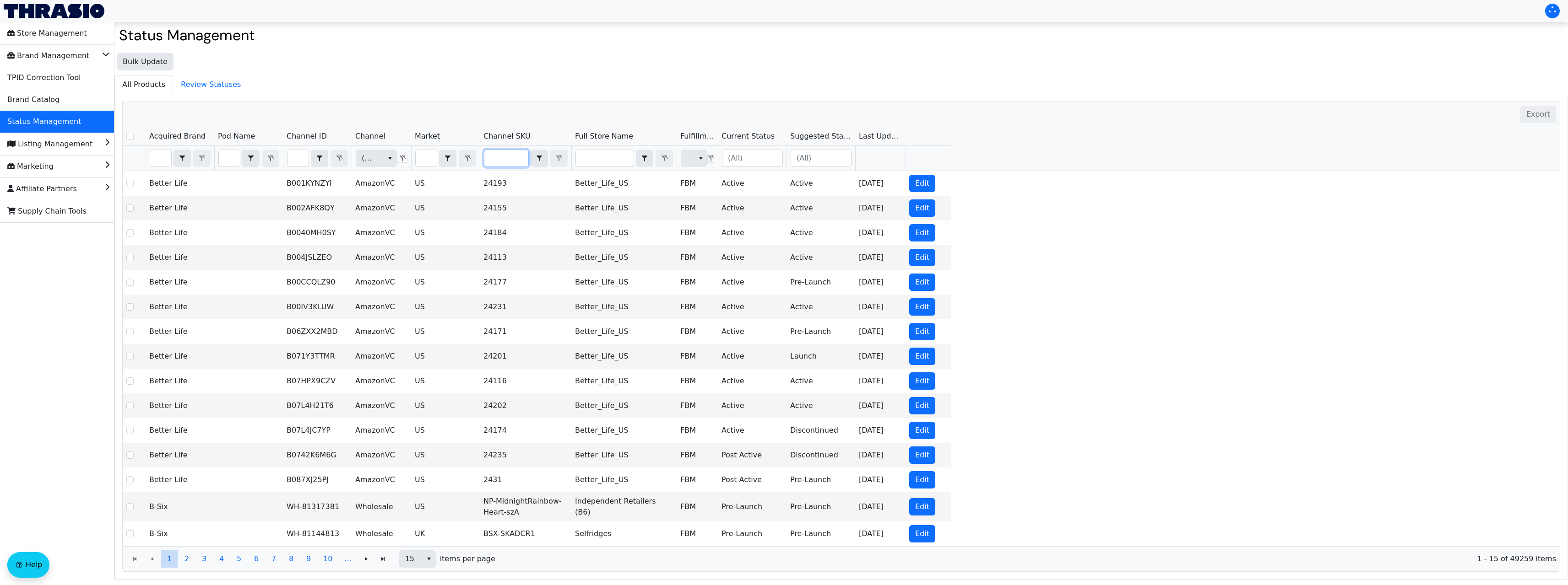
click at [283, 154] on th "Filter" at bounding box center [317, 158] width 69 height 26
click at [293, 157] on input "Filter" at bounding box center [298, 158] width 21 height 17
type input "BKY-HOK-MPlshMtrsPad-F"
checkbox input "true"
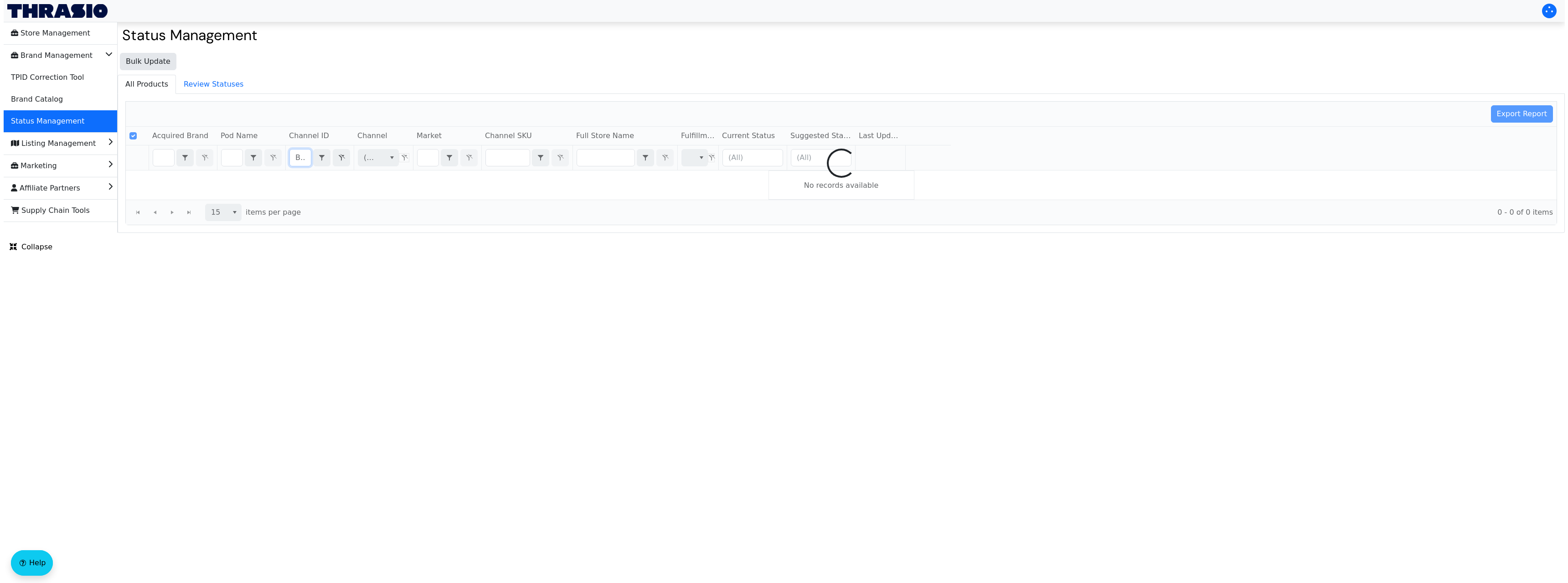
scroll to position [0, 75]
click at [294, 156] on input "BKY-HOK-MPlshMtrsPad-F" at bounding box center [297, 158] width 21 height 17
type input "B01N1EOXXM"
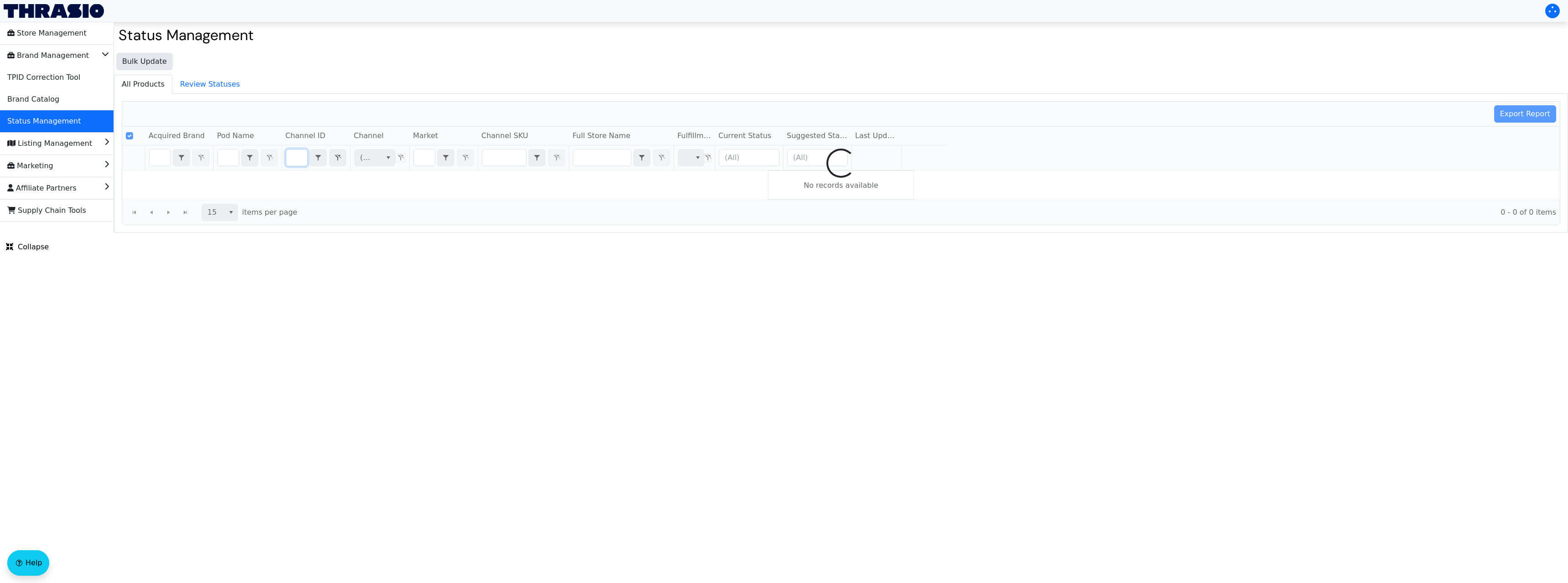
scroll to position [0, 35]
checkbox input "false"
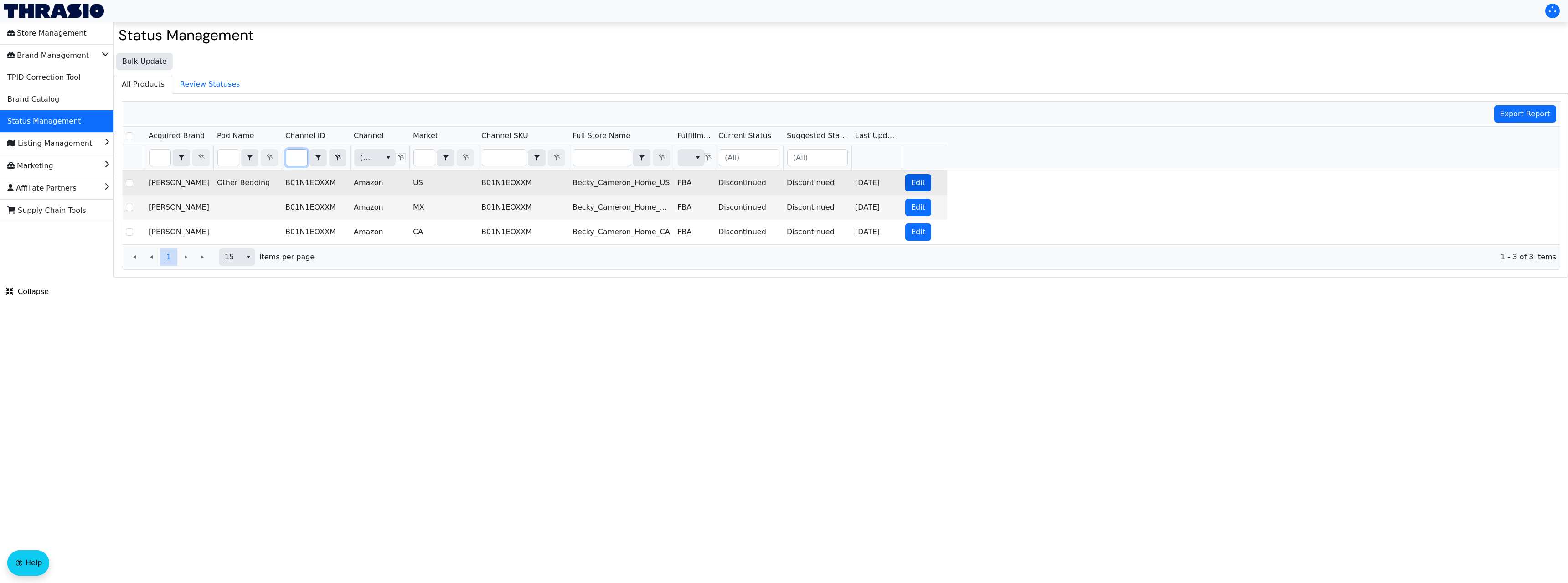
type input "B01N1EOXXM"
click at [638, 181] on span "Edit" at bounding box center [918, 182] width 14 height 11
checkbox input "true"
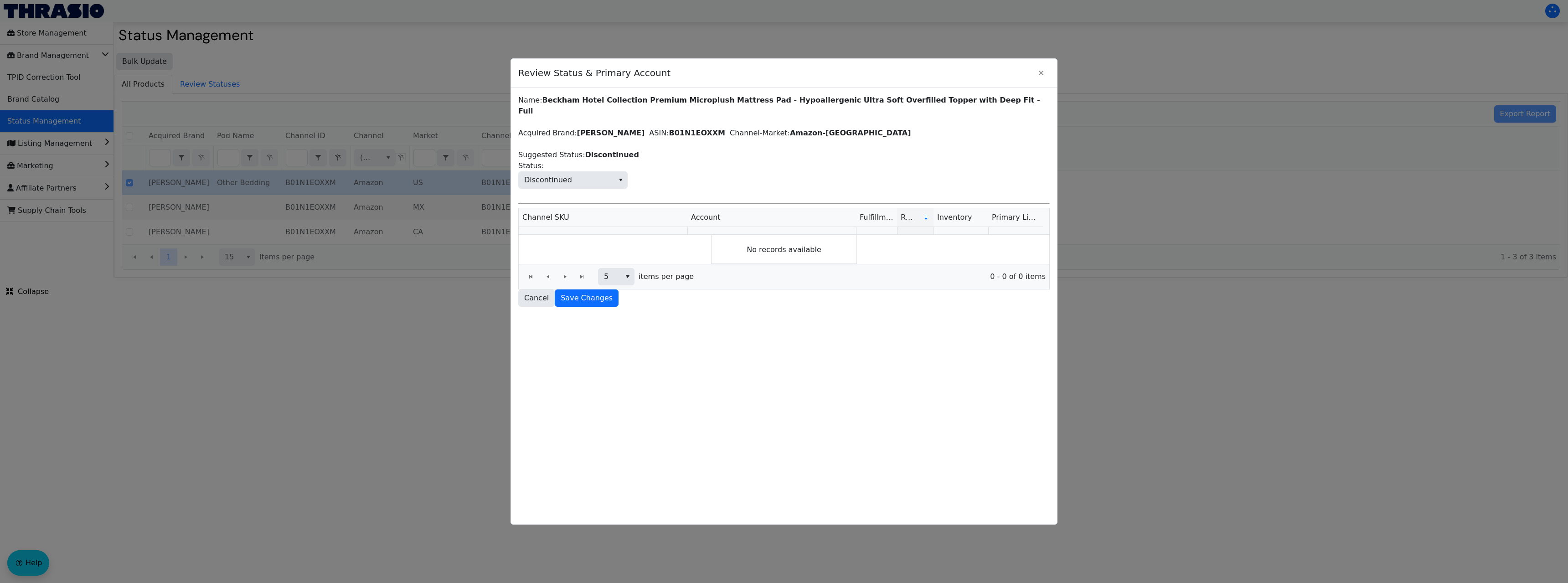
scroll to position [0, 0]
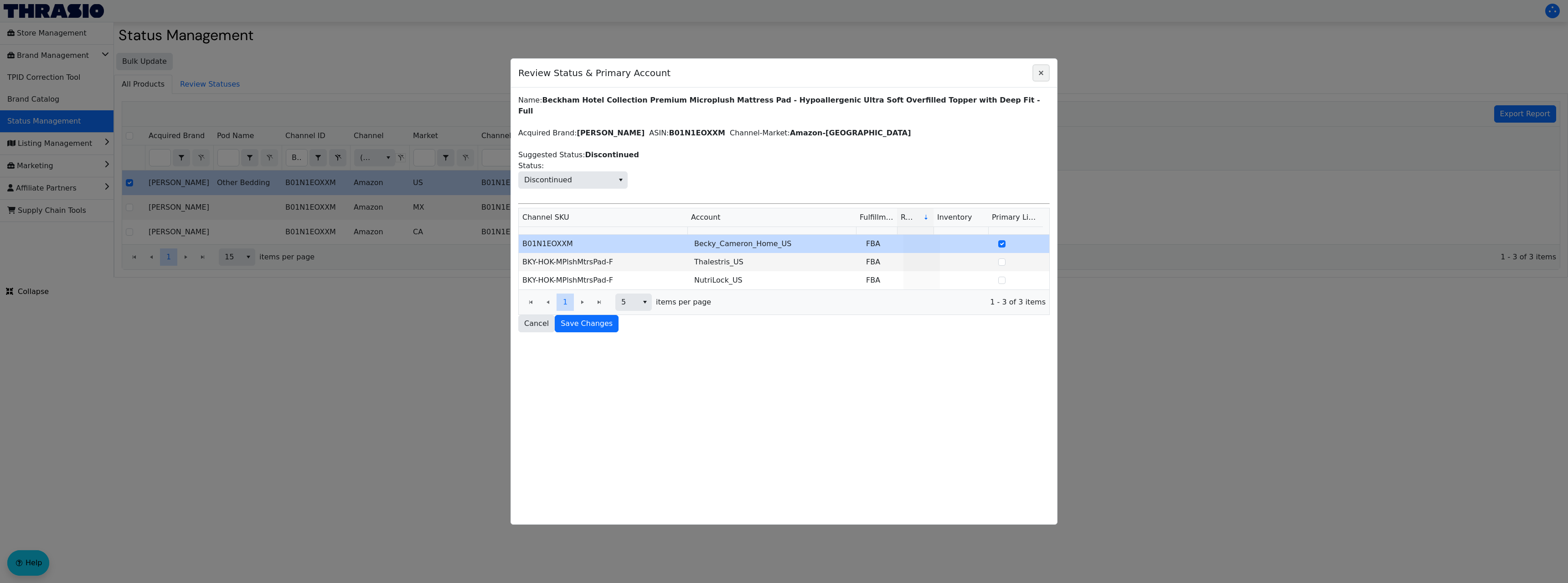
click at [638, 69] on icon "Close" at bounding box center [1040, 73] width 11 height 7
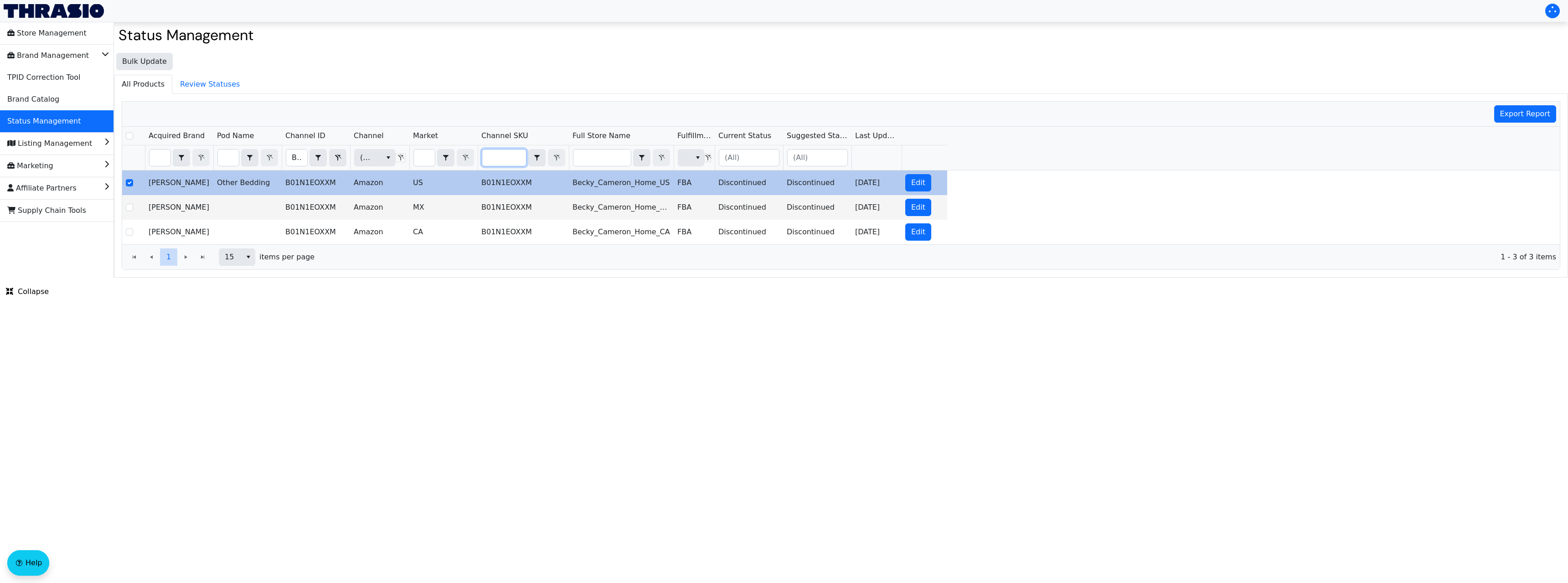
click at [507, 160] on input "Filter" at bounding box center [504, 158] width 44 height 17
type input "B00IT8C4UY"
checkbox input "true"
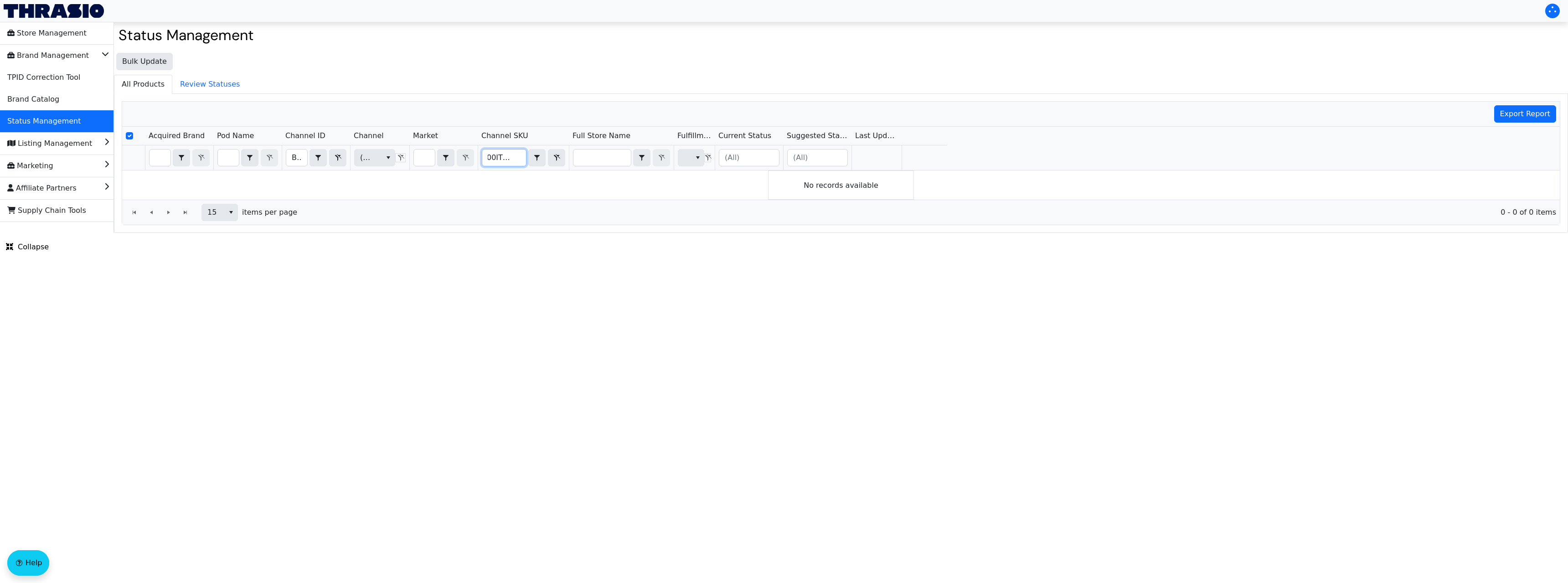
click at [507, 160] on input "B00IT8C4UY" at bounding box center [504, 158] width 44 height 17
checkbox input "false"
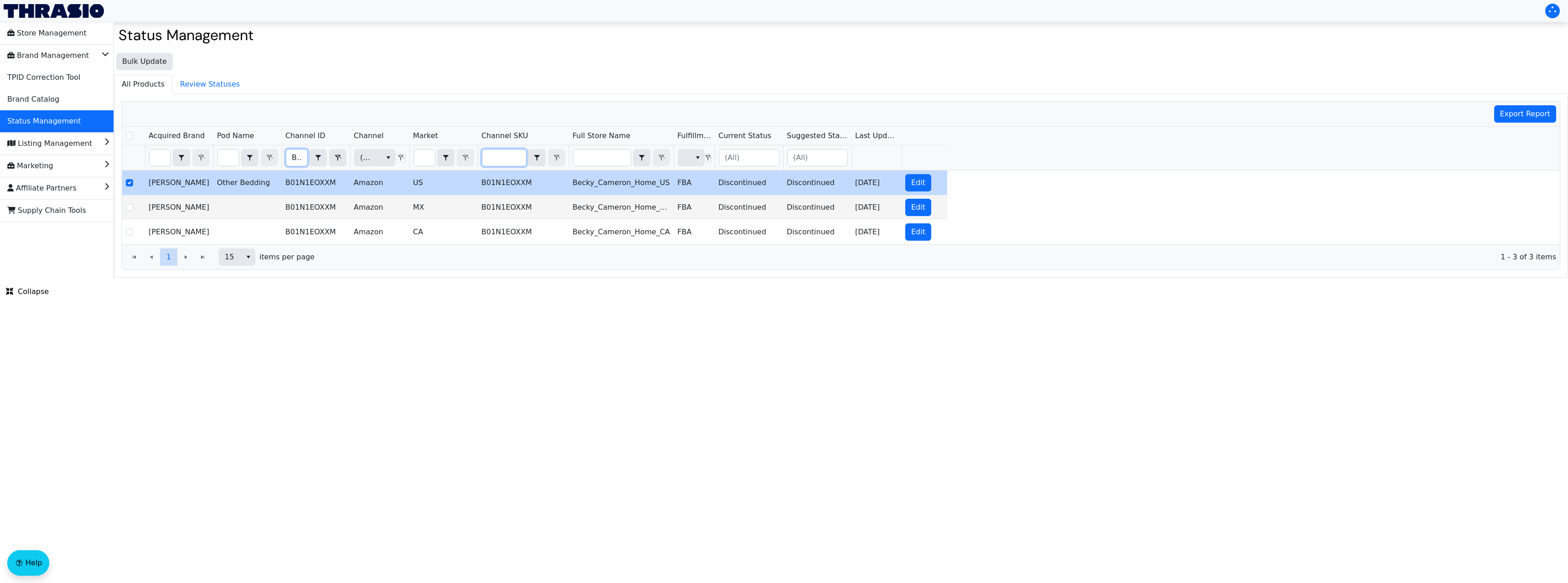
click at [301, 160] on input "B01N1EOXXM" at bounding box center [297, 158] width 21 height 17
type input "B00IT8C4UY"
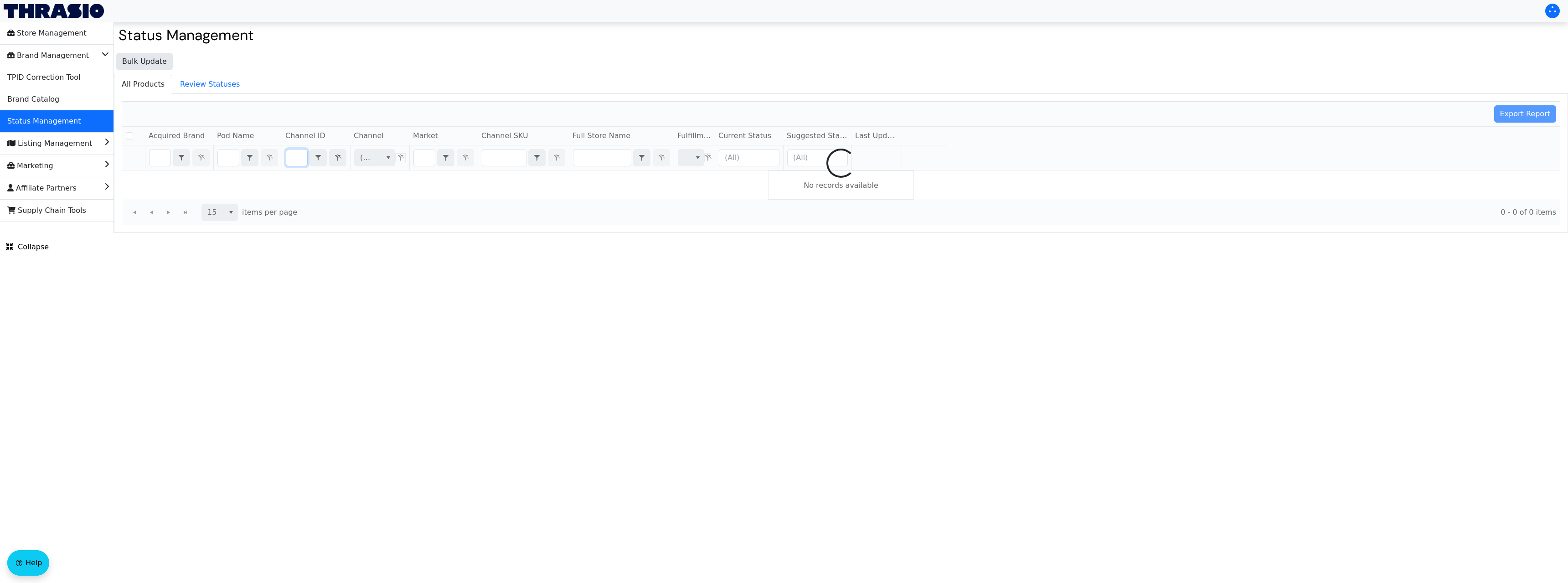
checkbox input "false"
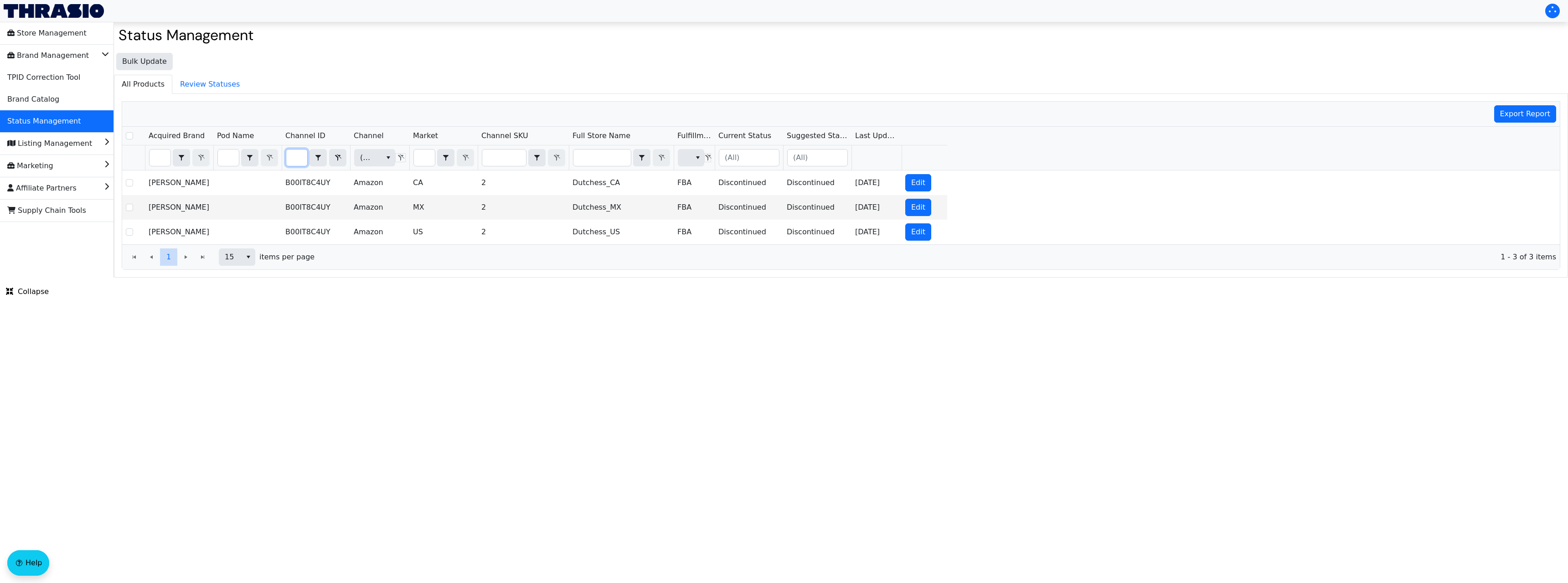
type input "B00IT8C4UY"
